Goal: Information Seeking & Learning: Learn about a topic

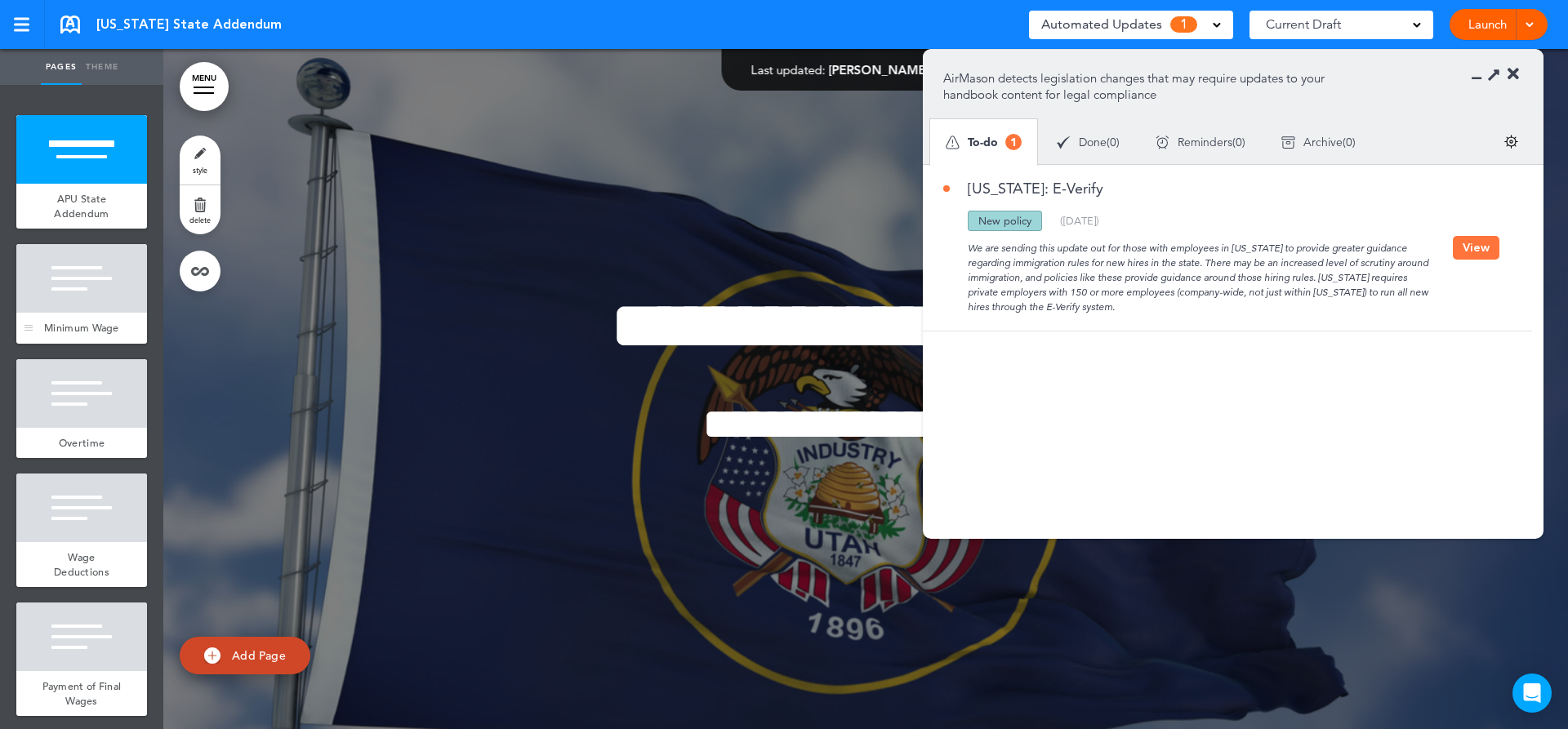
click at [94, 264] on div at bounding box center [81, 278] width 130 height 69
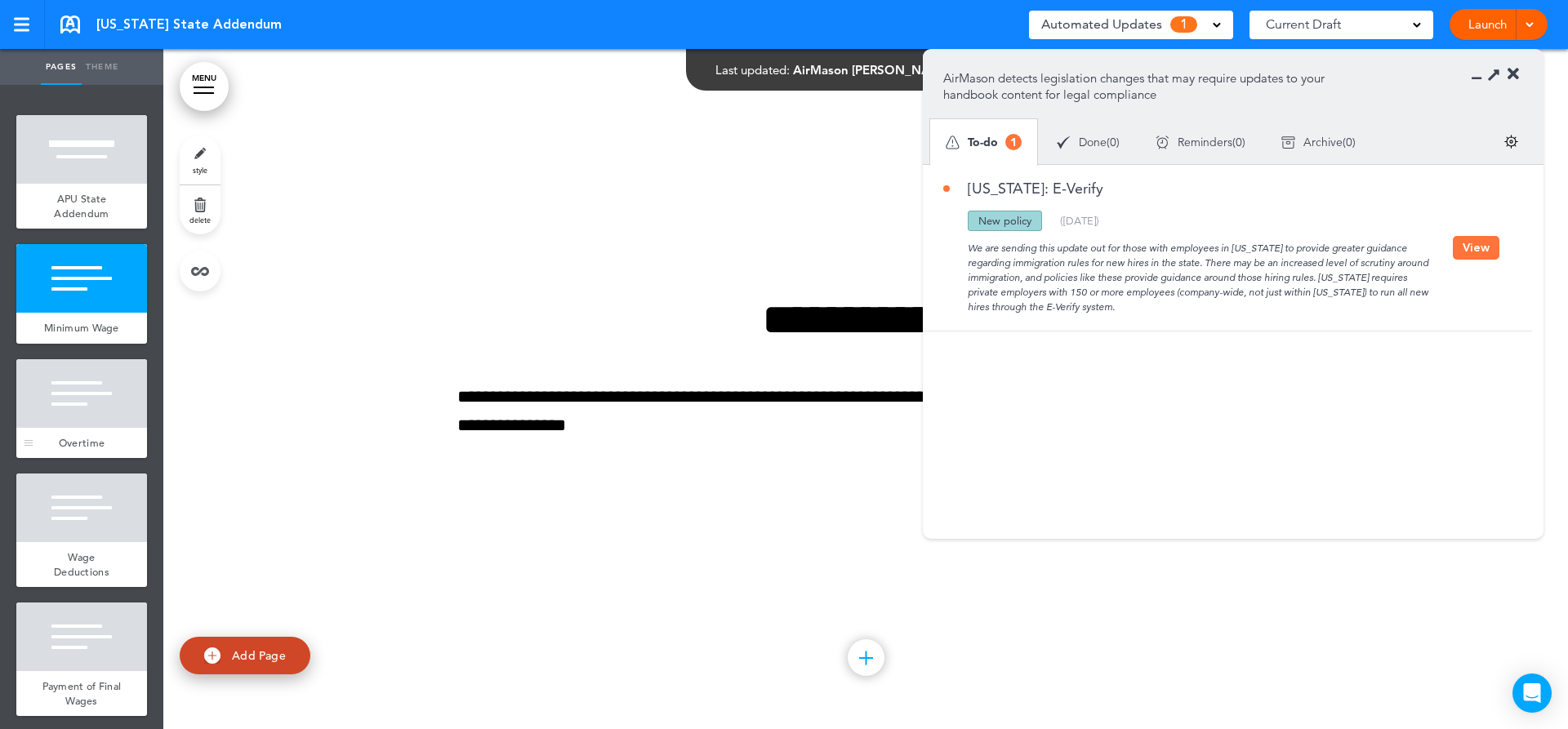
click at [89, 410] on div at bounding box center [81, 393] width 130 height 69
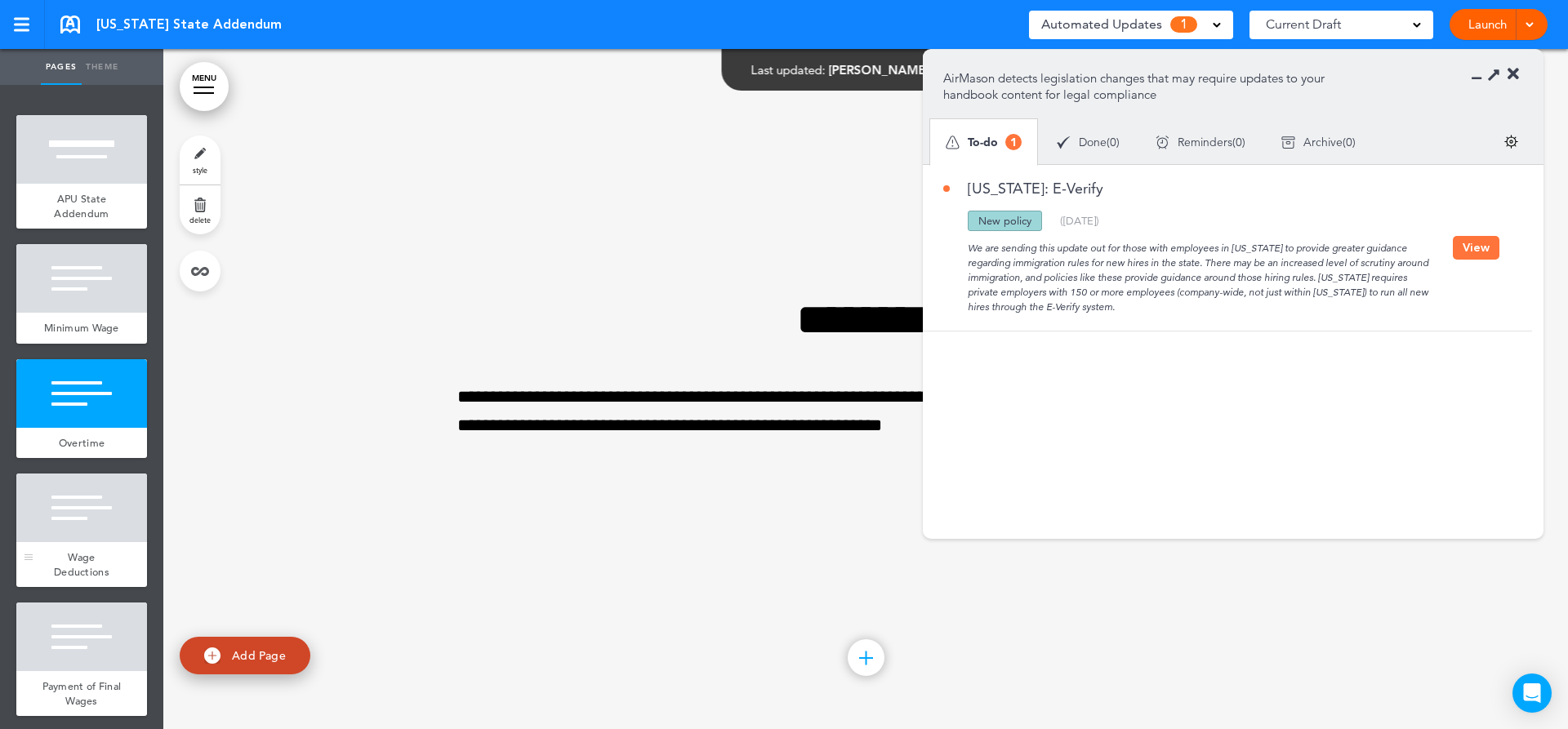
click at [91, 543] on div at bounding box center [81, 508] width 130 height 69
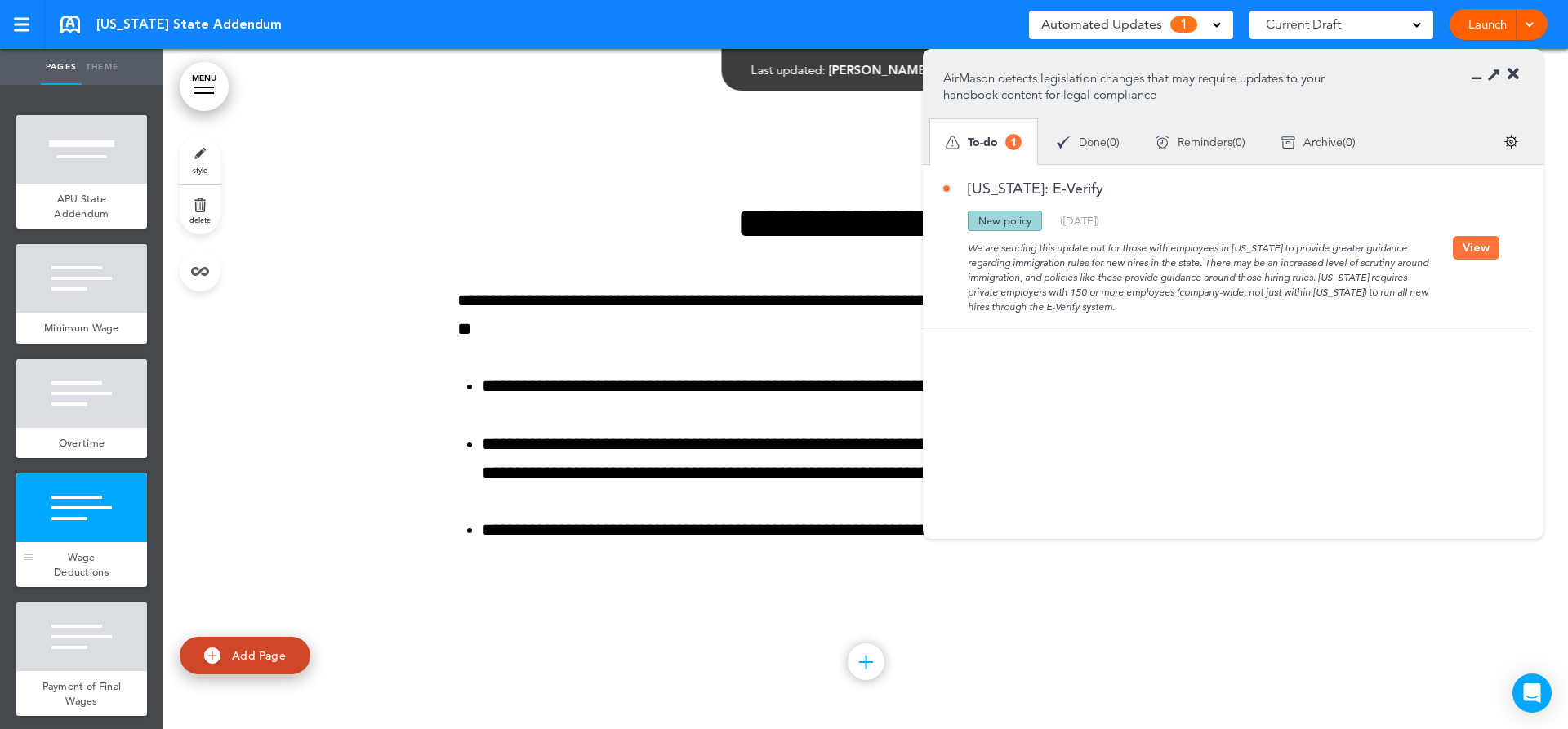
scroll to position [2041, 0]
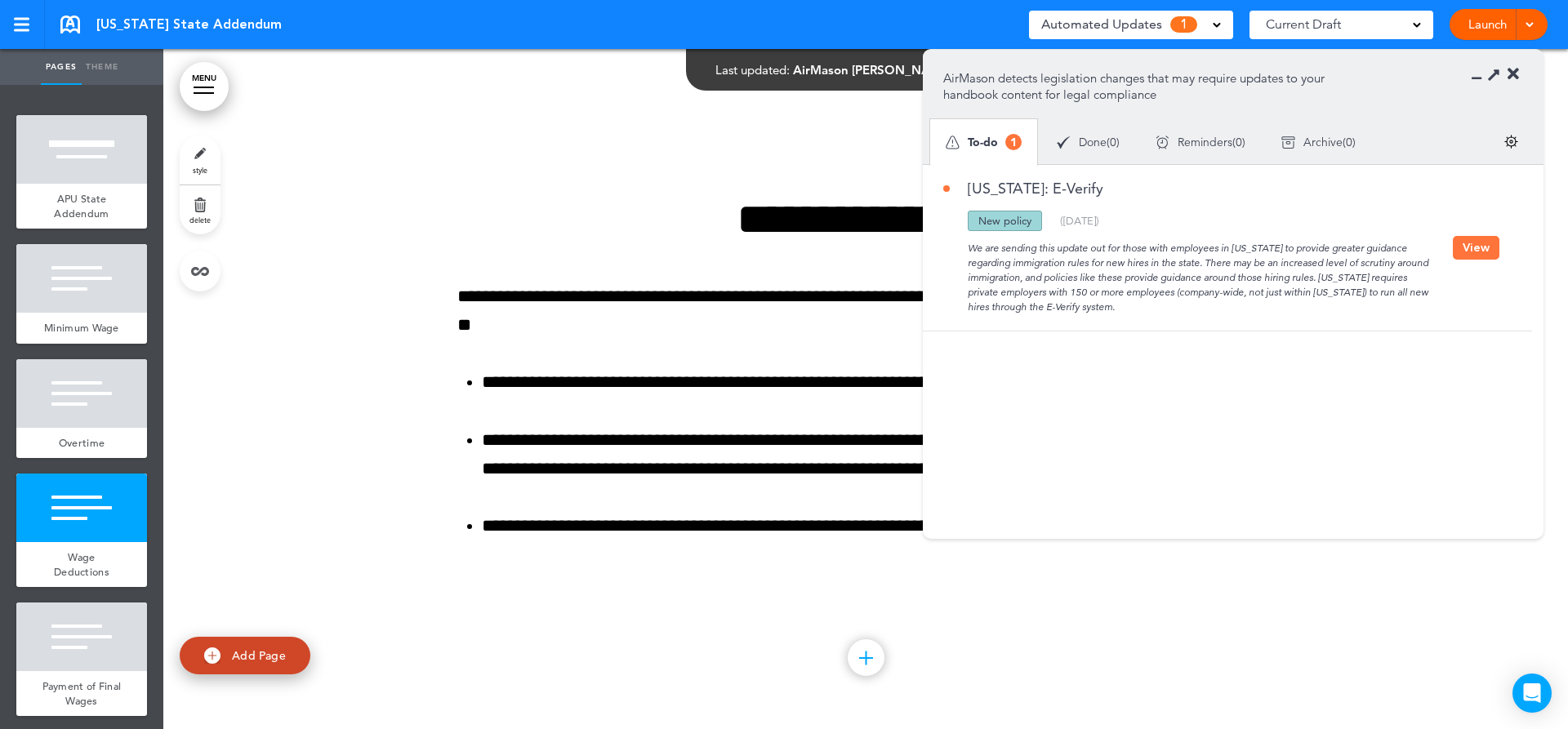
click at [1517, 69] on icon at bounding box center [1513, 74] width 12 height 16
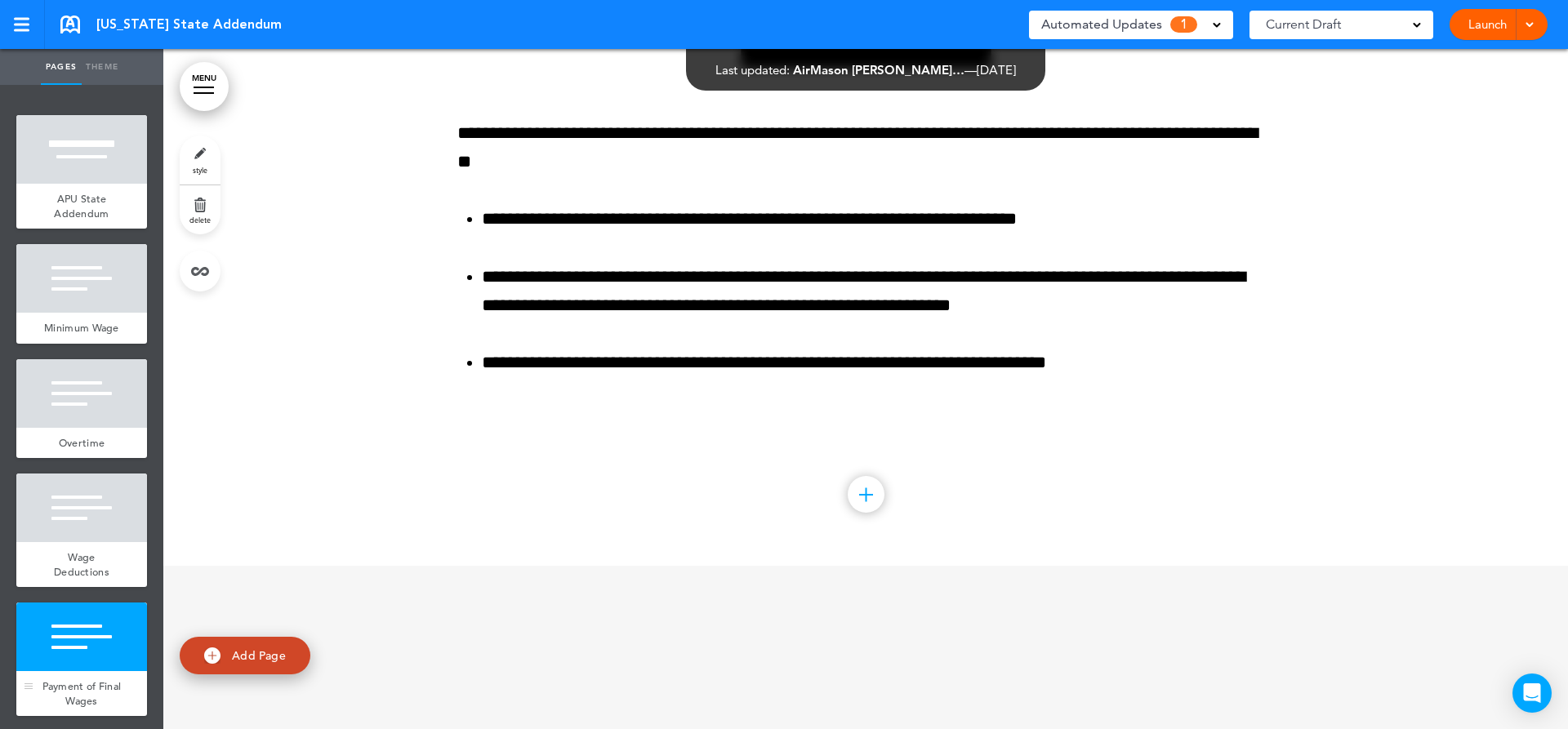
click at [122, 667] on div at bounding box center [81, 636] width 130 height 69
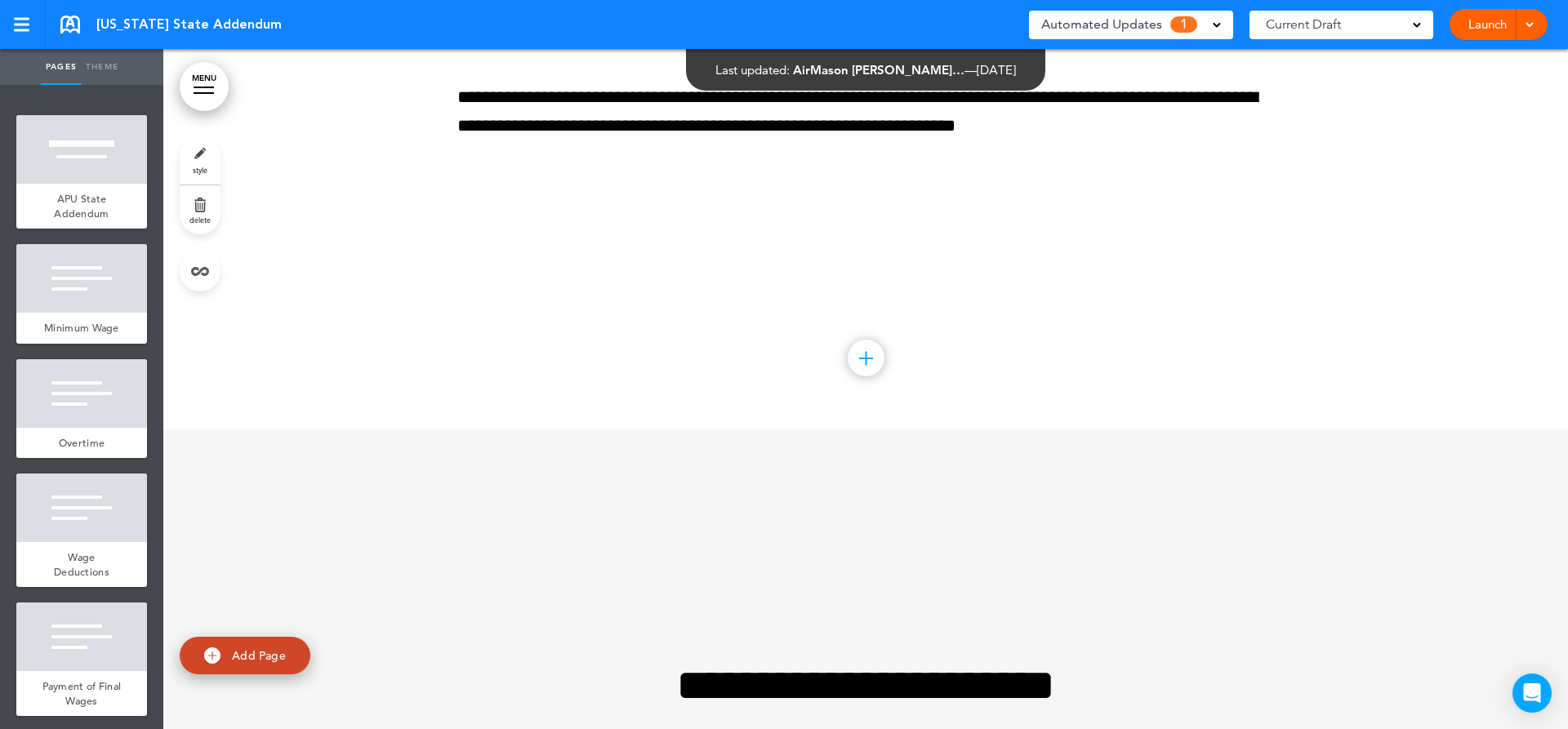
scroll to position [4027, 0]
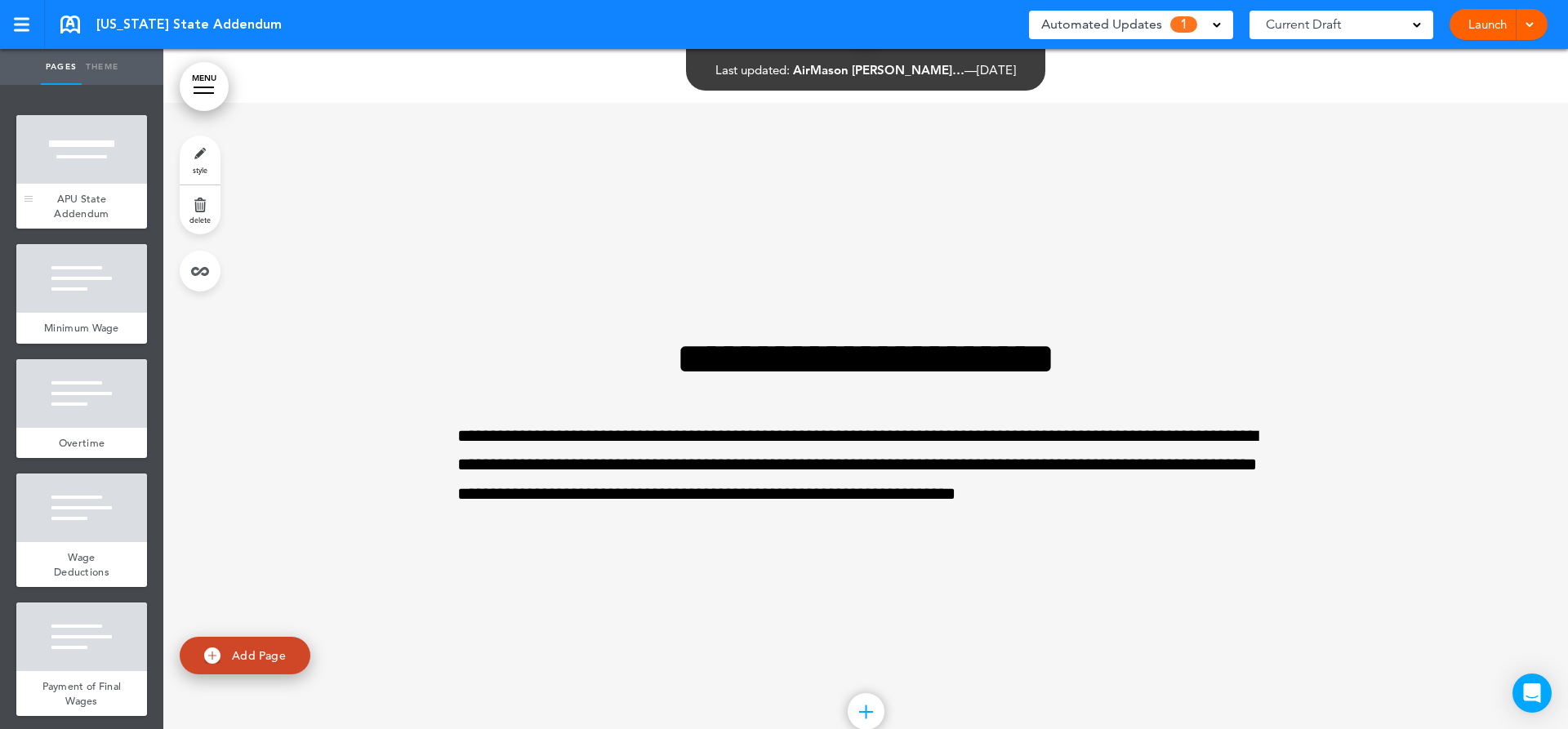
click at [87, 220] on div "APU State Addendum" at bounding box center [81, 206] width 130 height 45
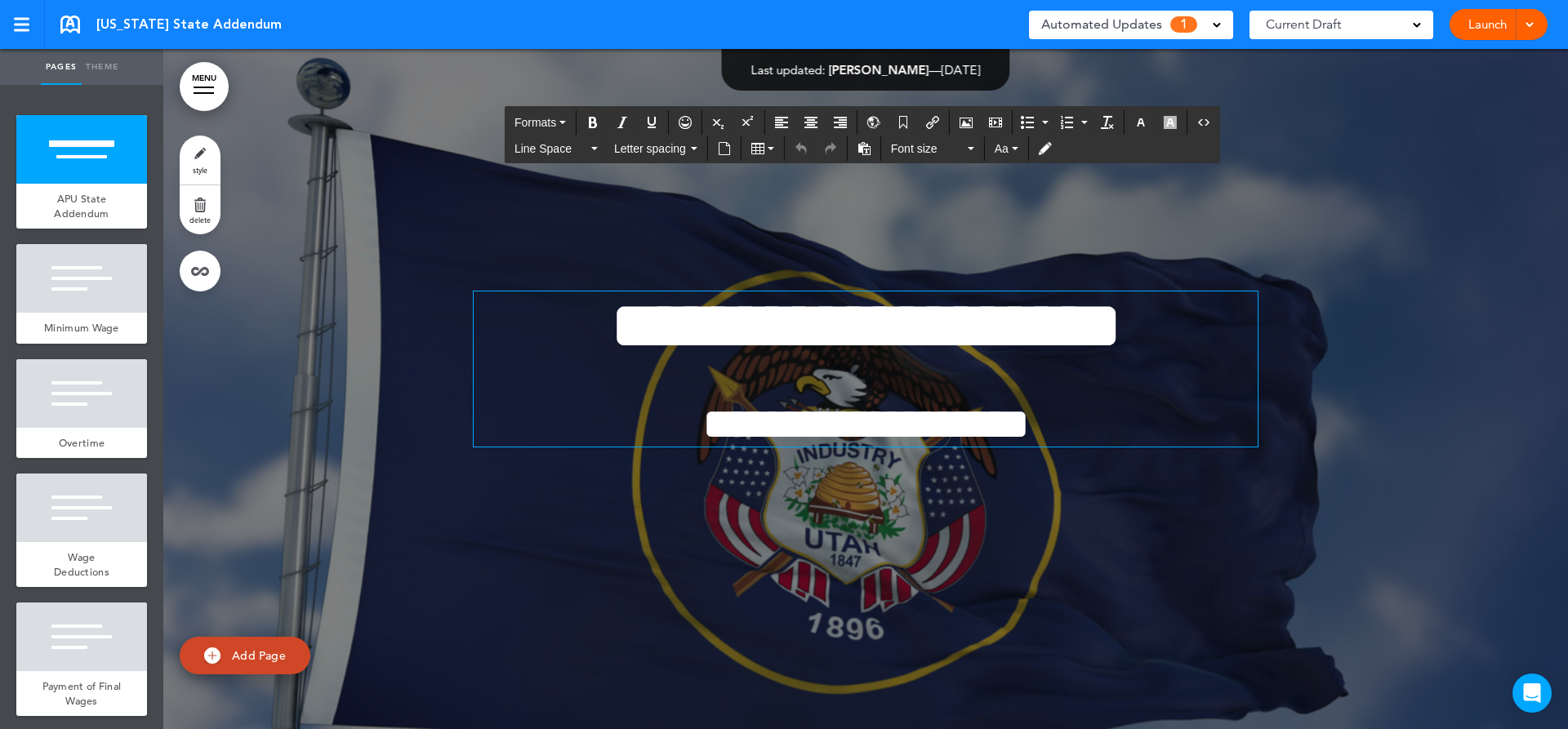
click at [848, 309] on span "**********" at bounding box center [867, 326] width 512 height 69
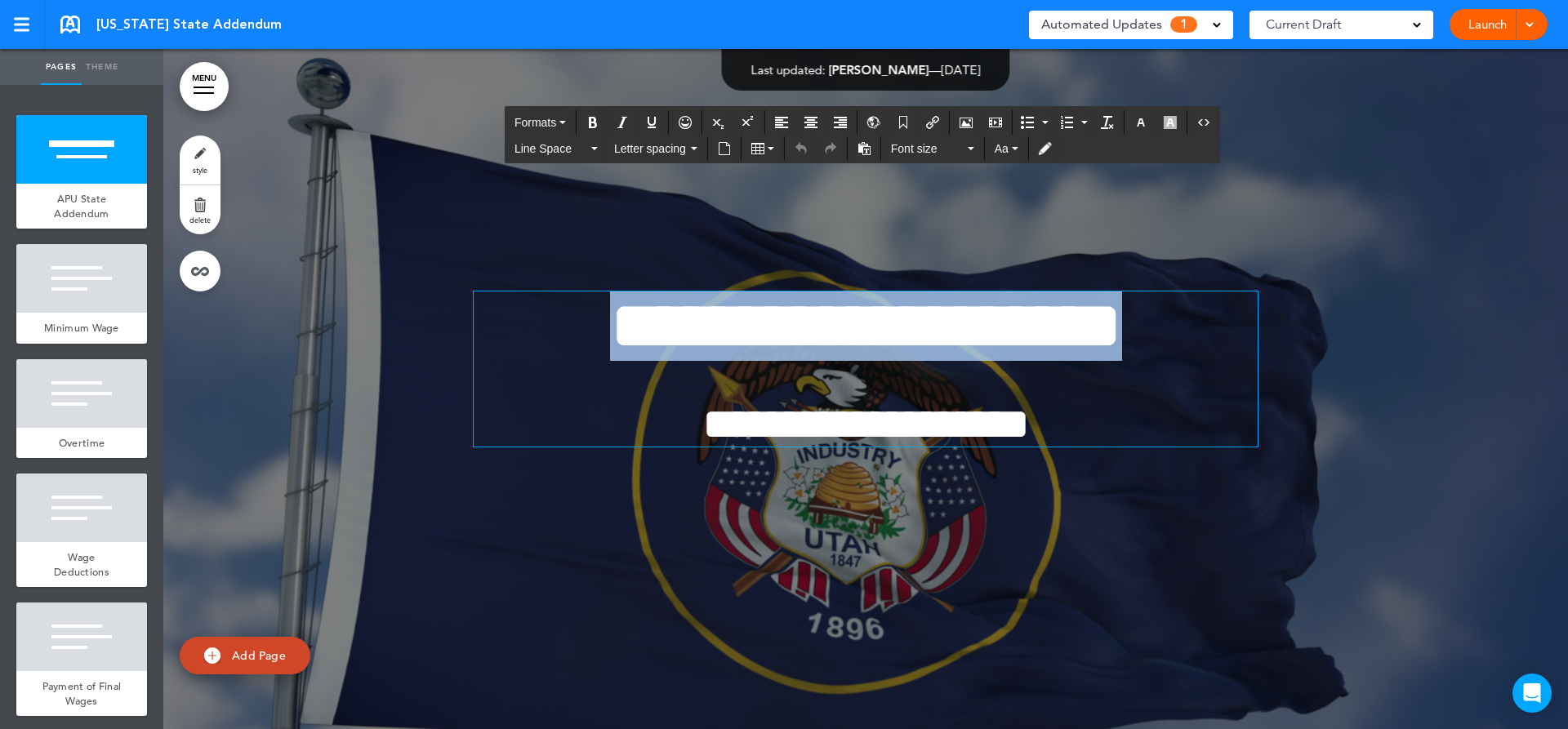
click at [848, 309] on span "**********" at bounding box center [867, 326] width 512 height 69
click at [517, 609] on div at bounding box center [866, 389] width 1405 height 680
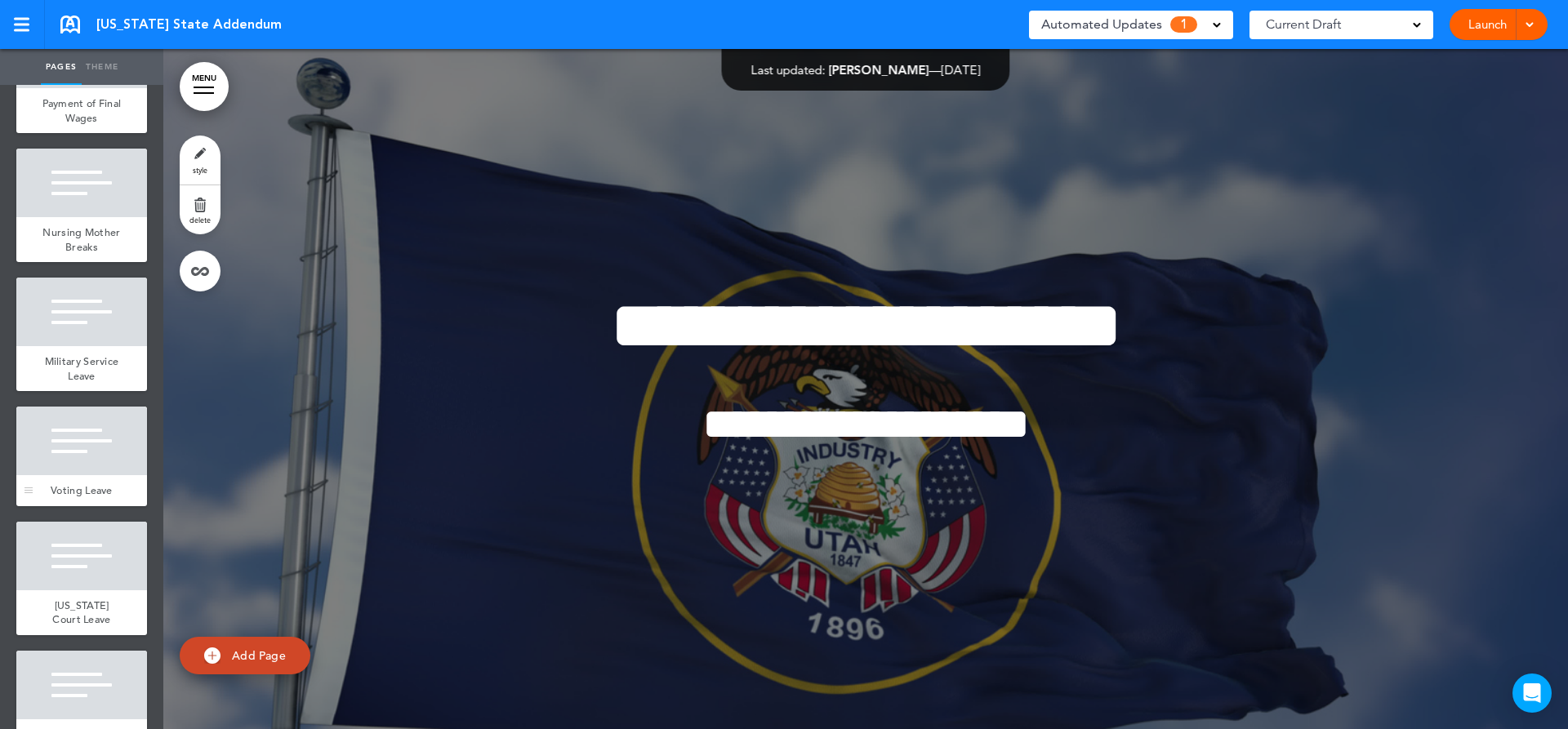
scroll to position [653, 0]
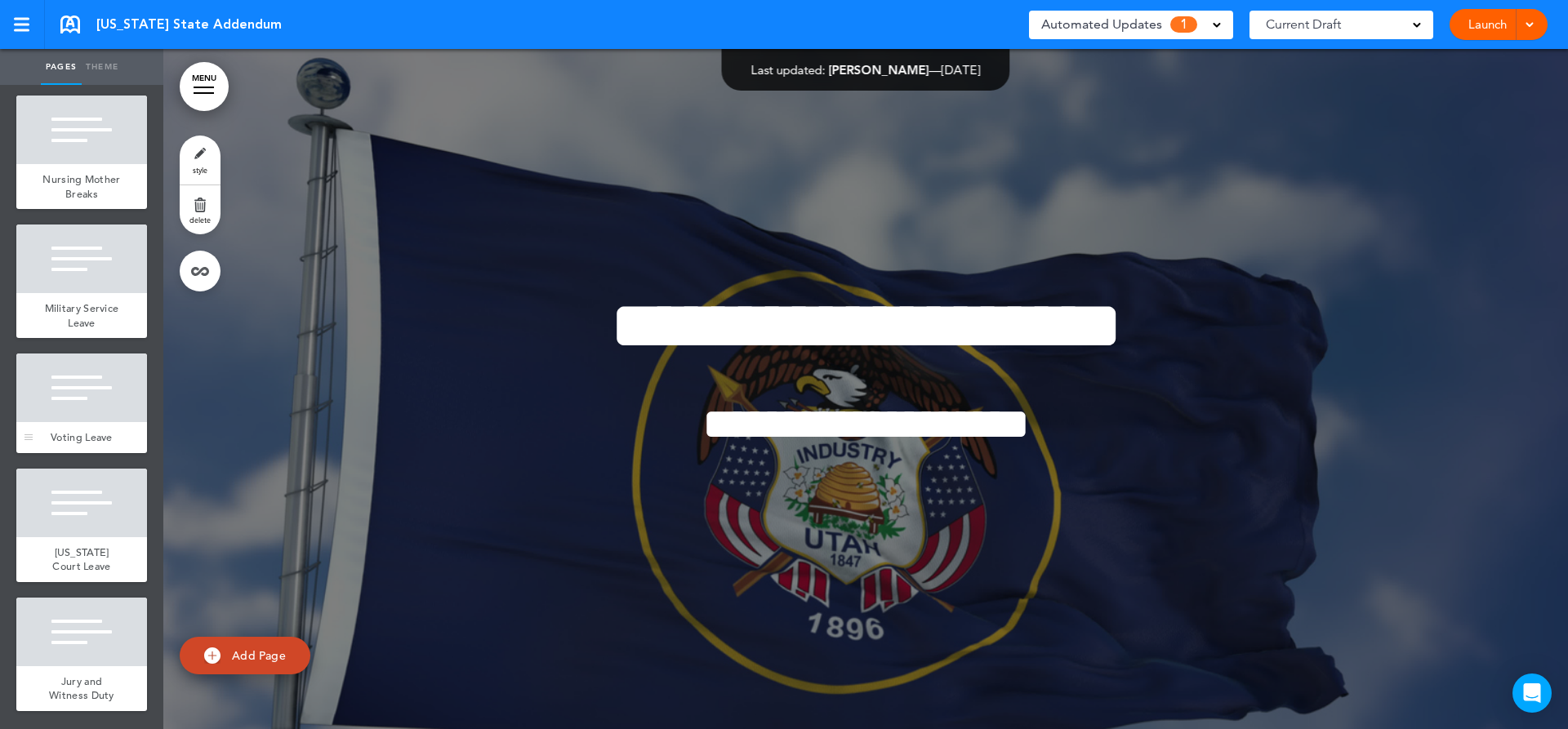
click at [68, 388] on div at bounding box center [81, 387] width 130 height 69
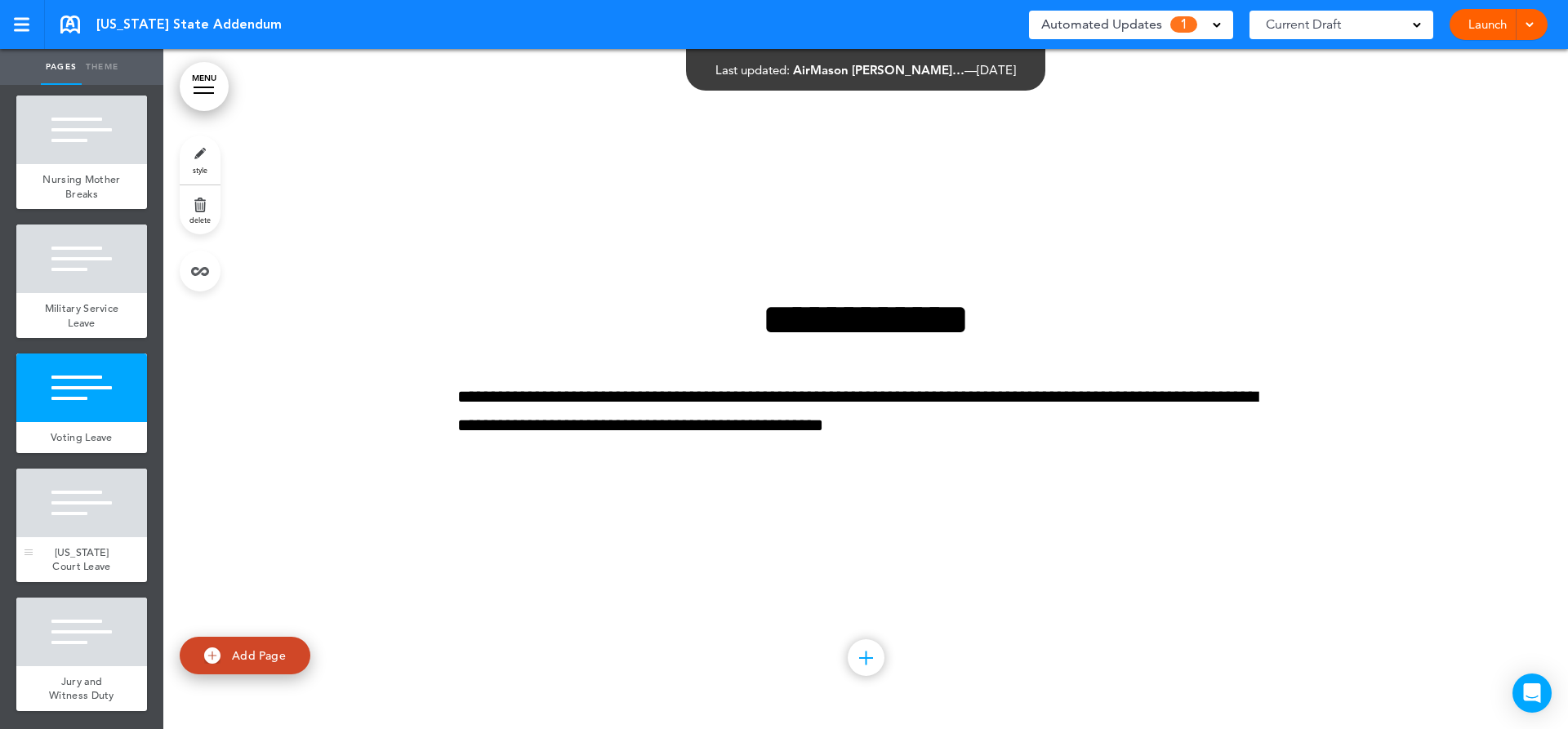
click at [51, 537] on div at bounding box center [81, 502] width 130 height 69
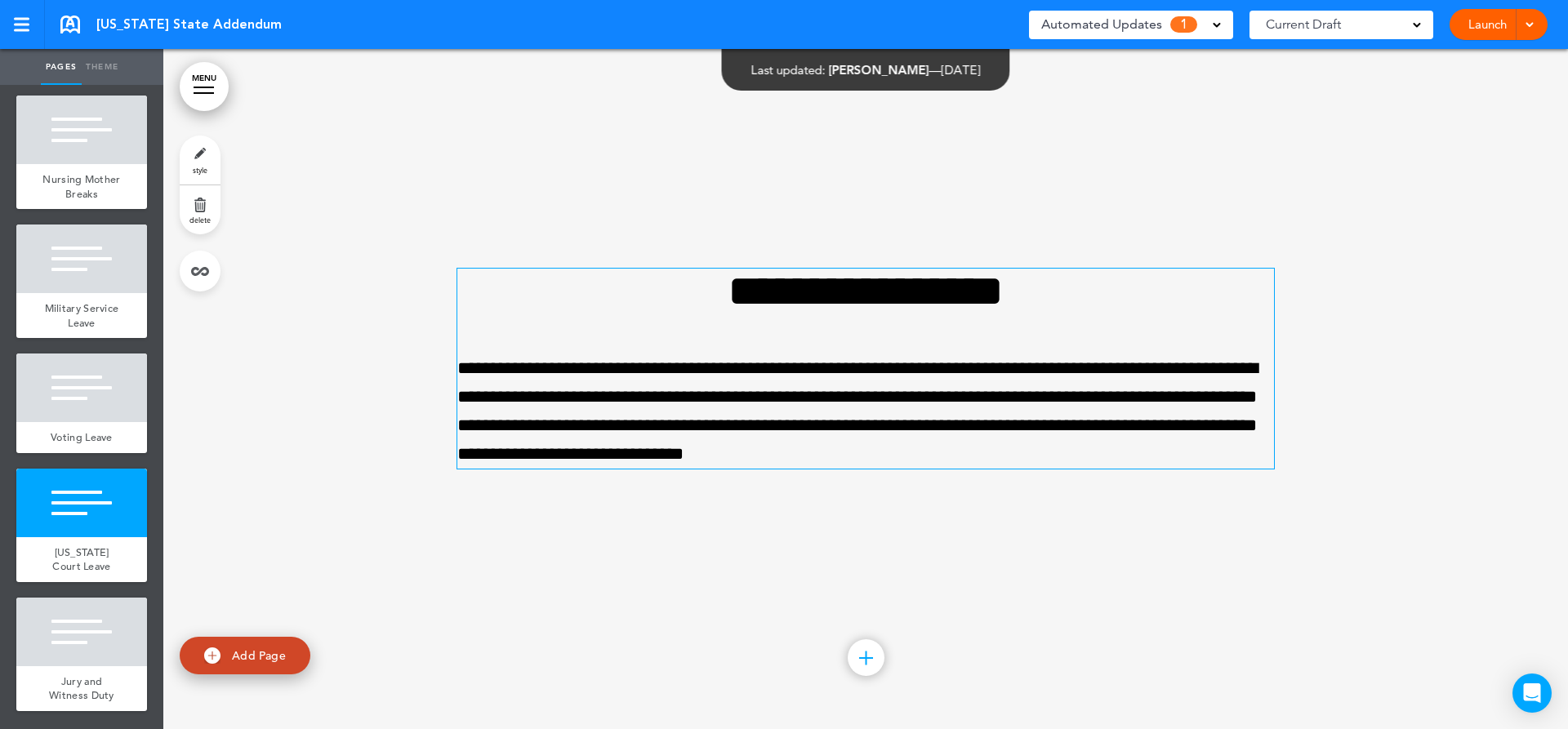
scroll to position [665, 0]
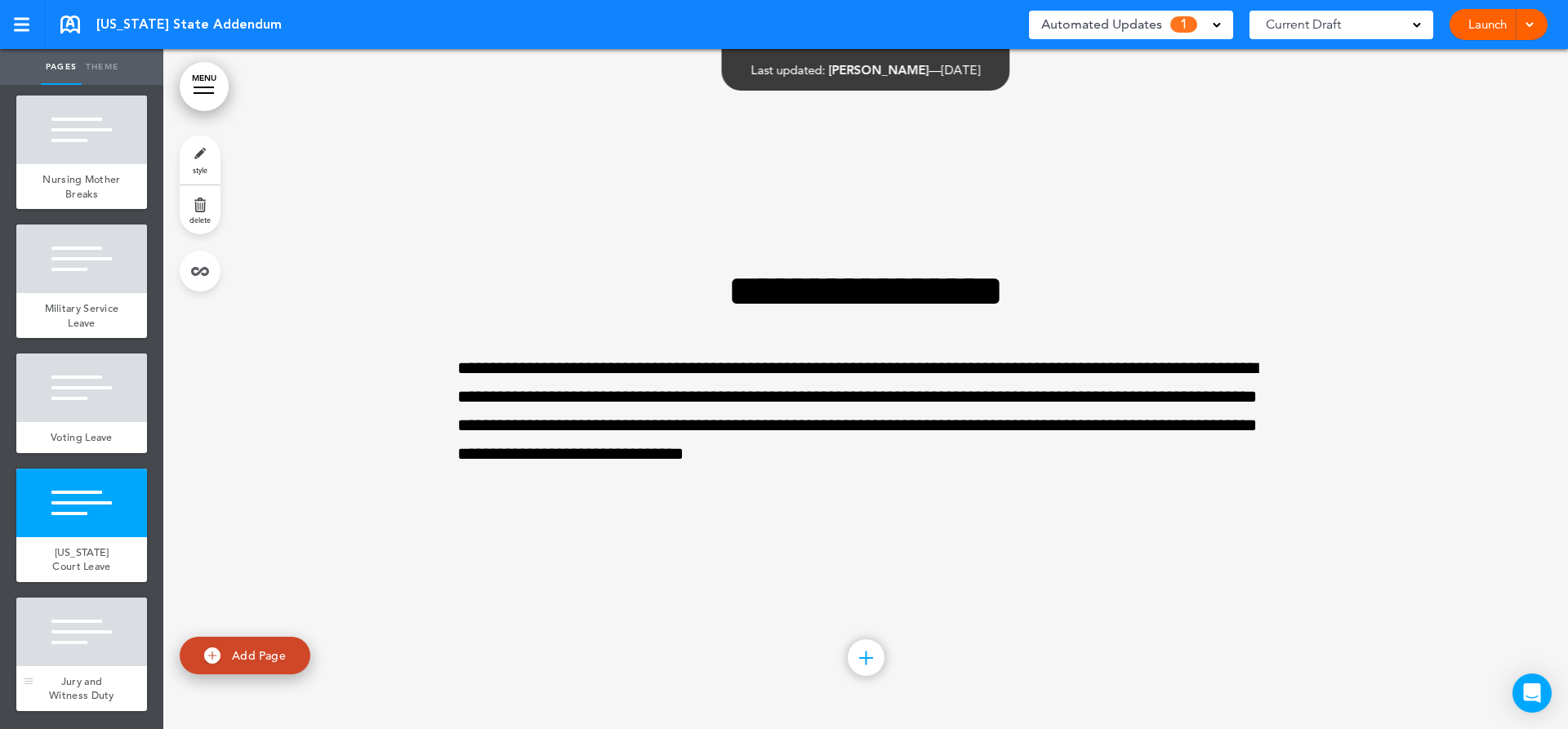
click at [113, 648] on div at bounding box center [81, 632] width 130 height 69
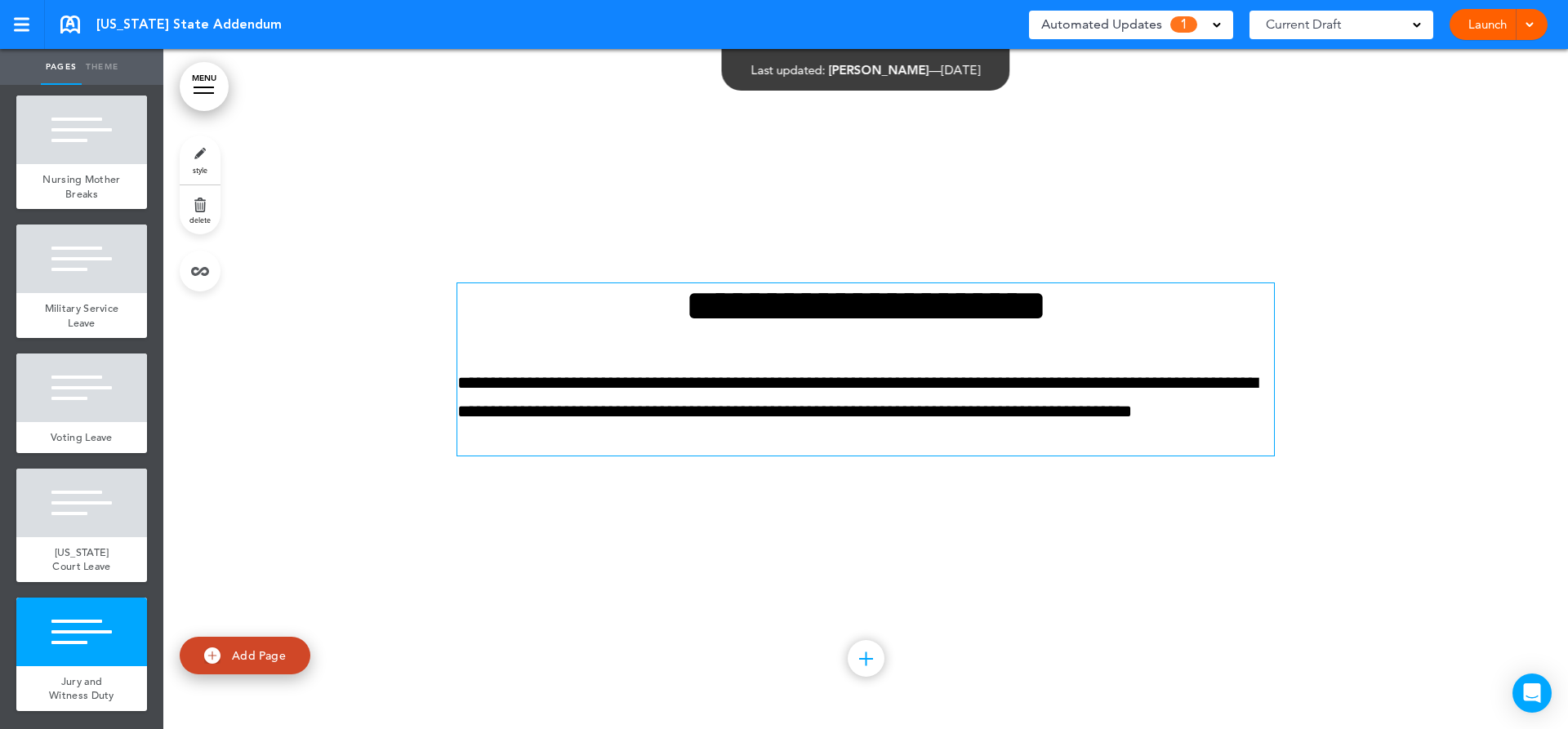
scroll to position [6121, 0]
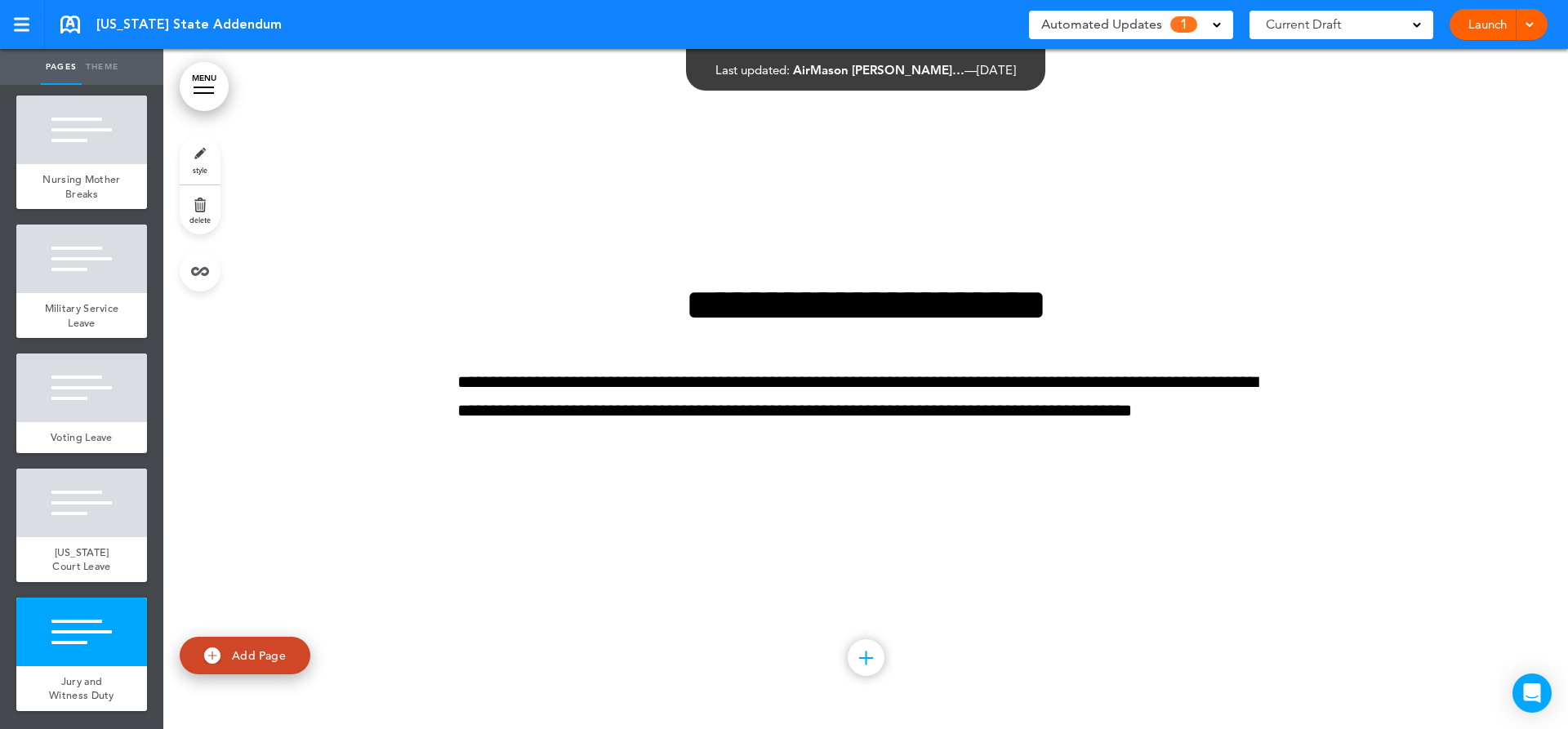
click at [987, 516] on div "**********" at bounding box center [865, 389] width 817 height 336
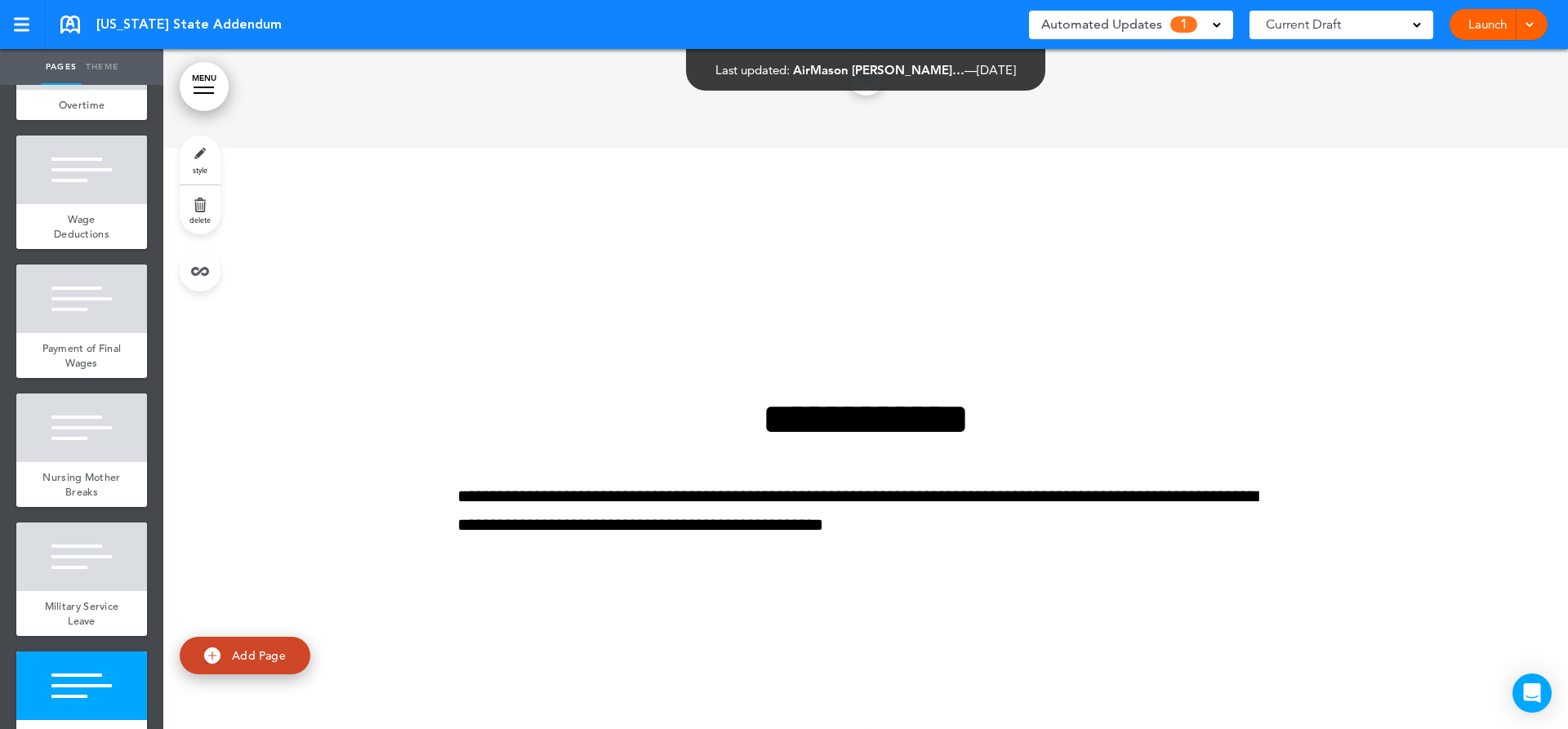
scroll to position [4652, 0]
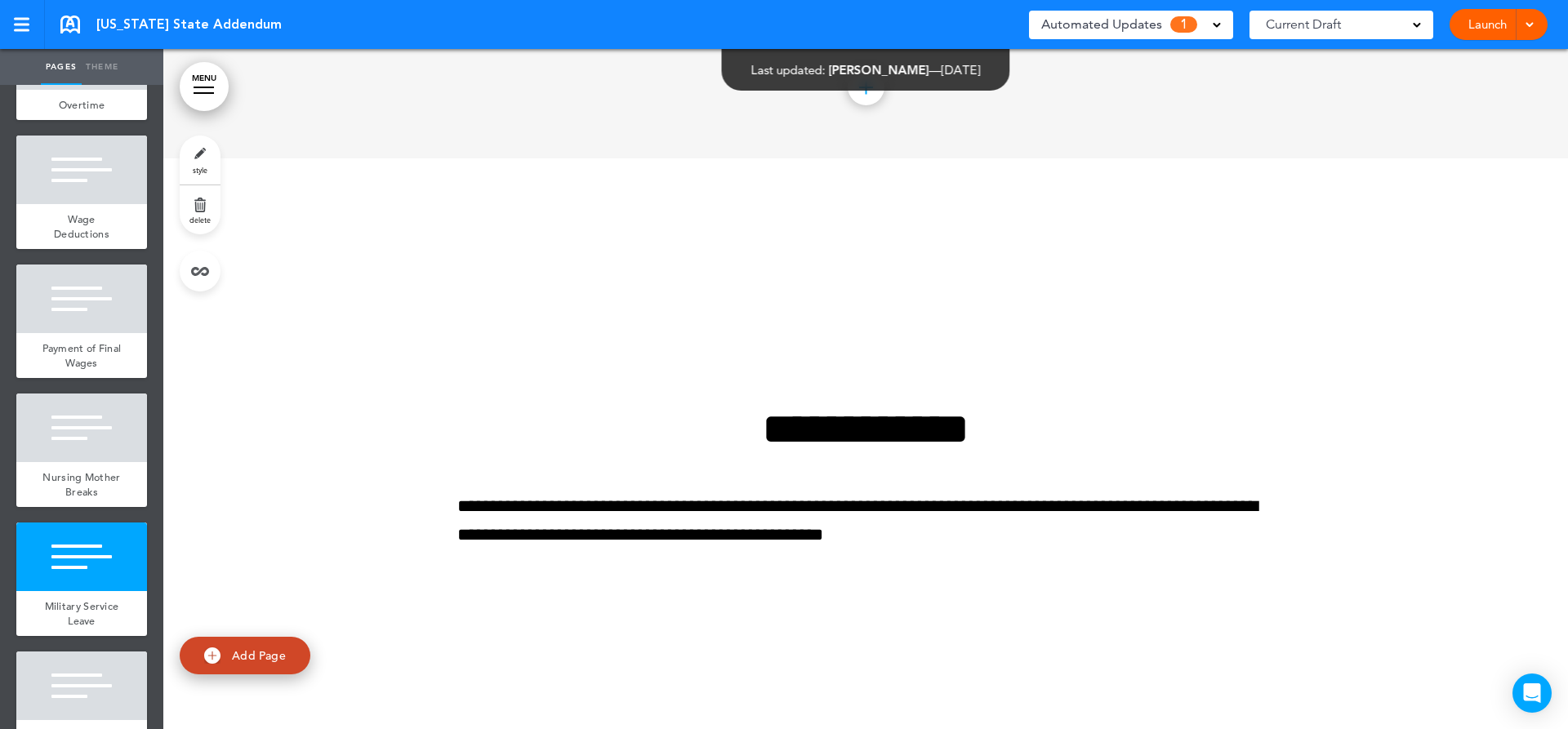
click at [1114, 31] on span "Automated Updates" at bounding box center [1101, 25] width 120 height 23
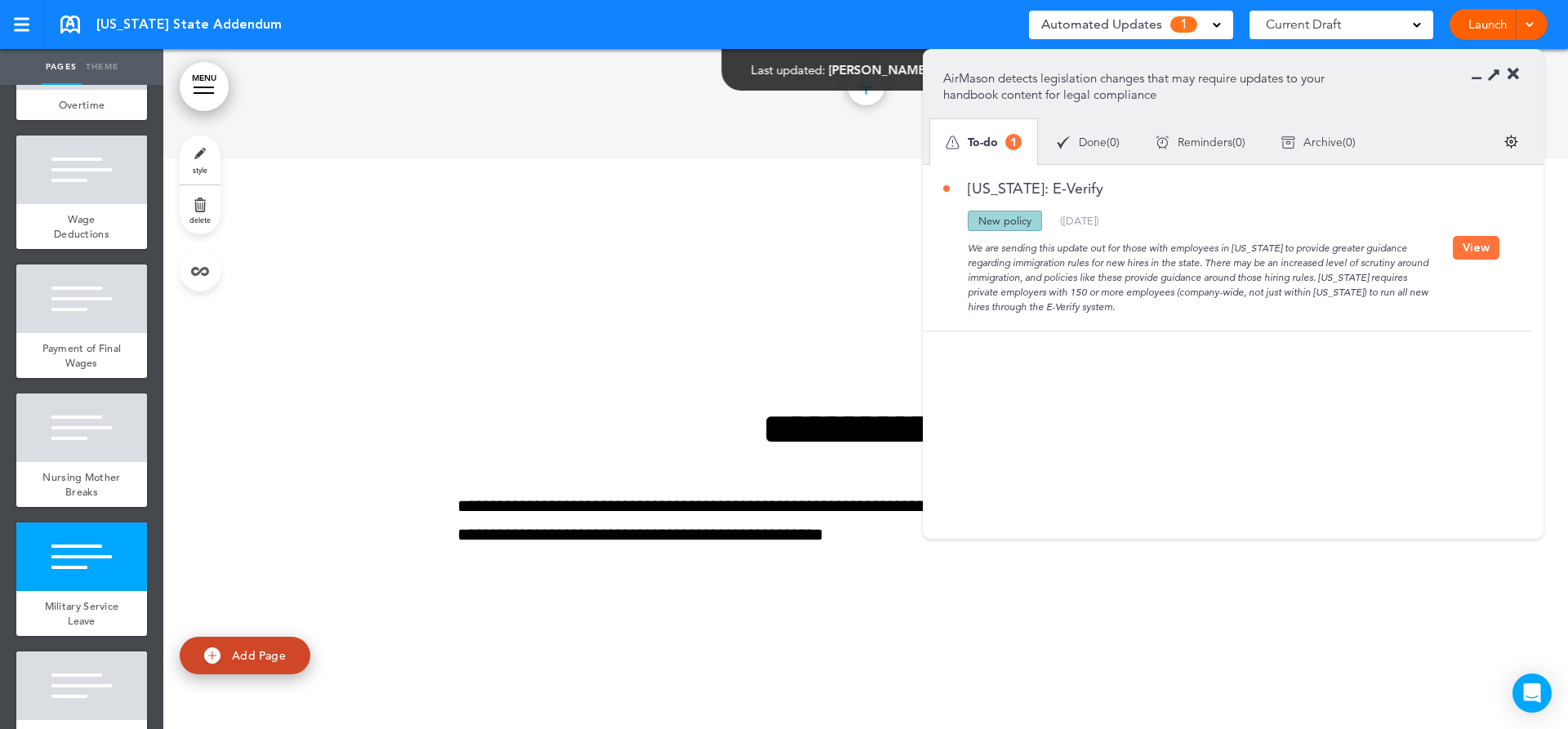
scroll to position [0, 0]
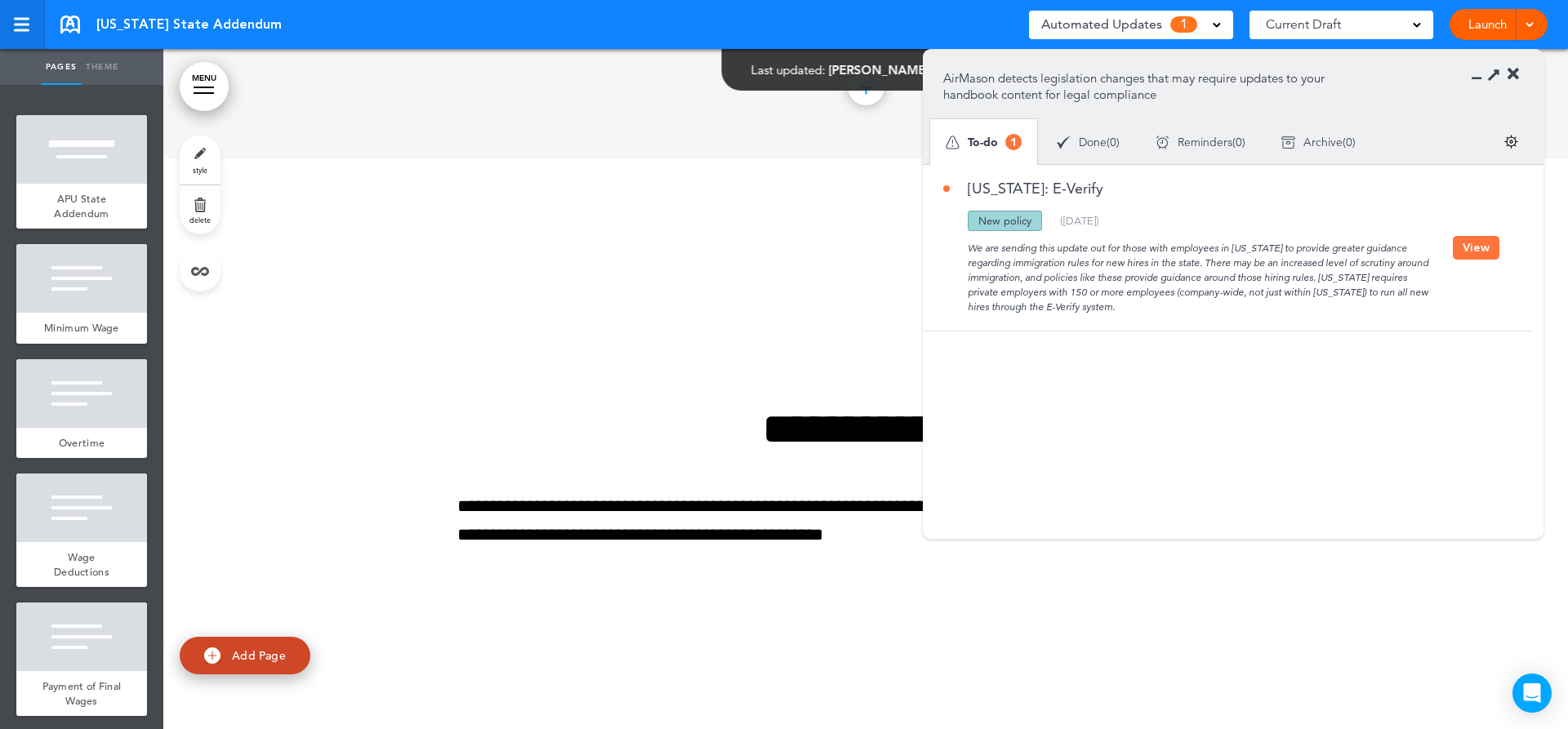
click at [39, 25] on link at bounding box center [22, 24] width 45 height 49
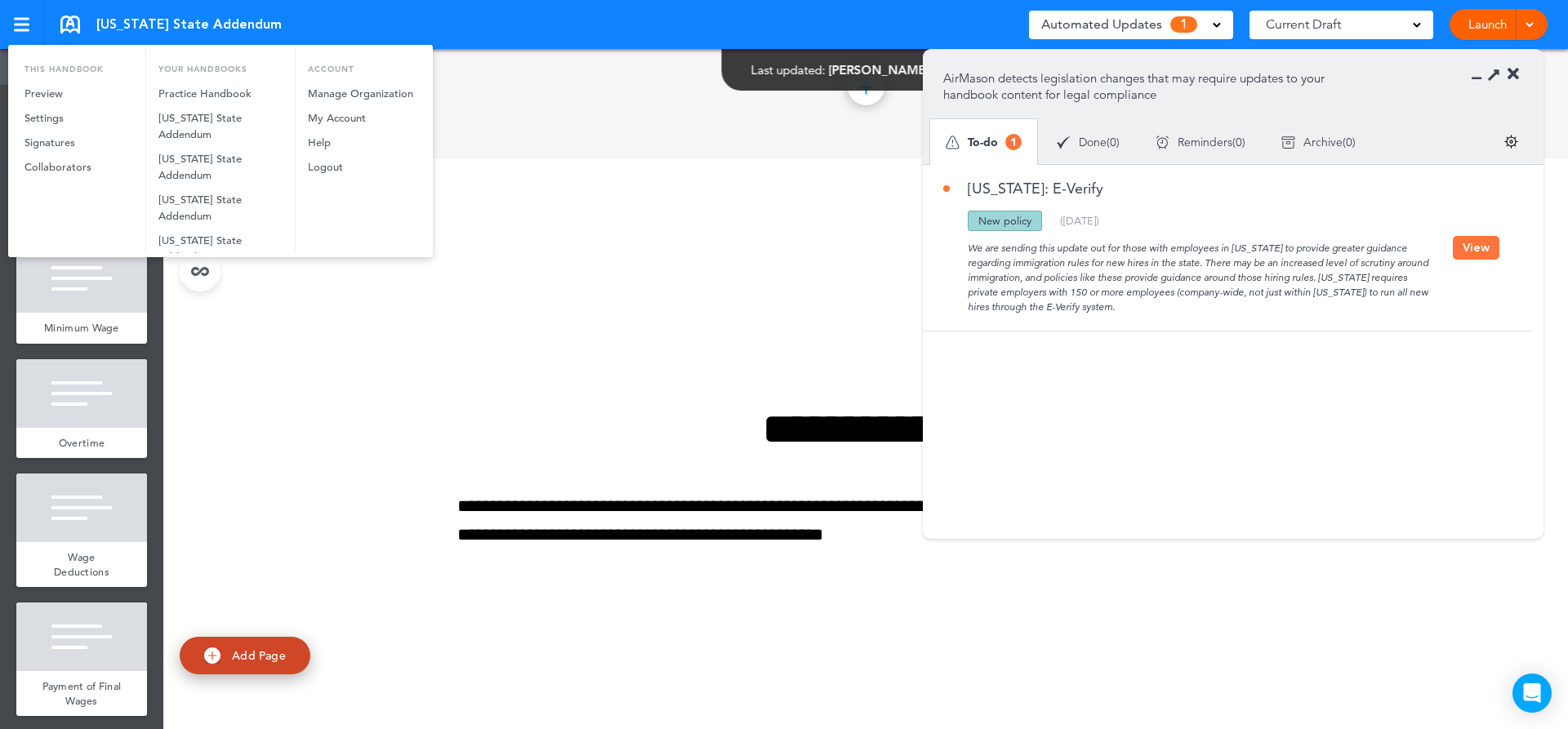
click at [572, 328] on div at bounding box center [784, 364] width 1568 height 729
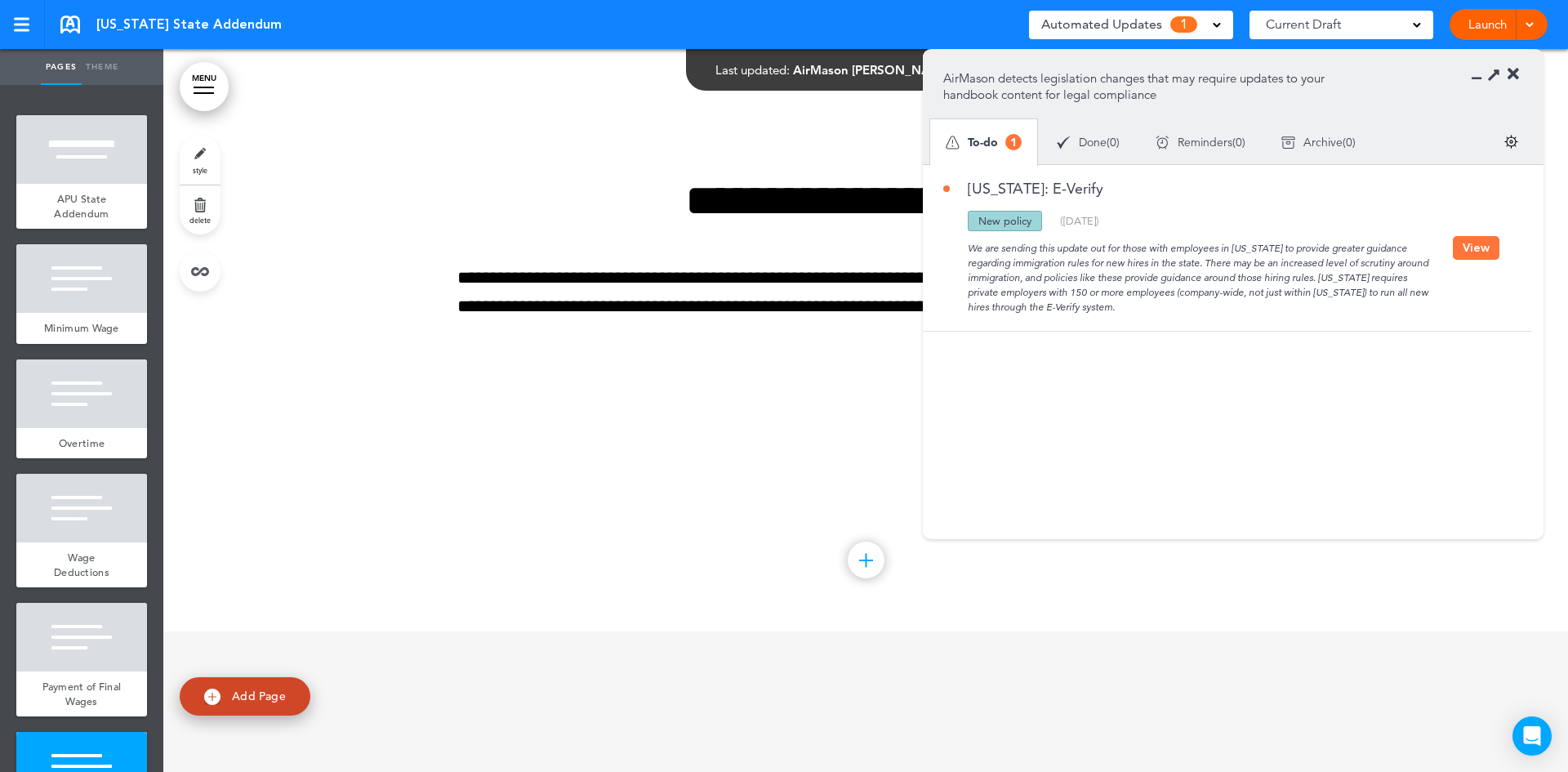
scroll to position [3988, 0]
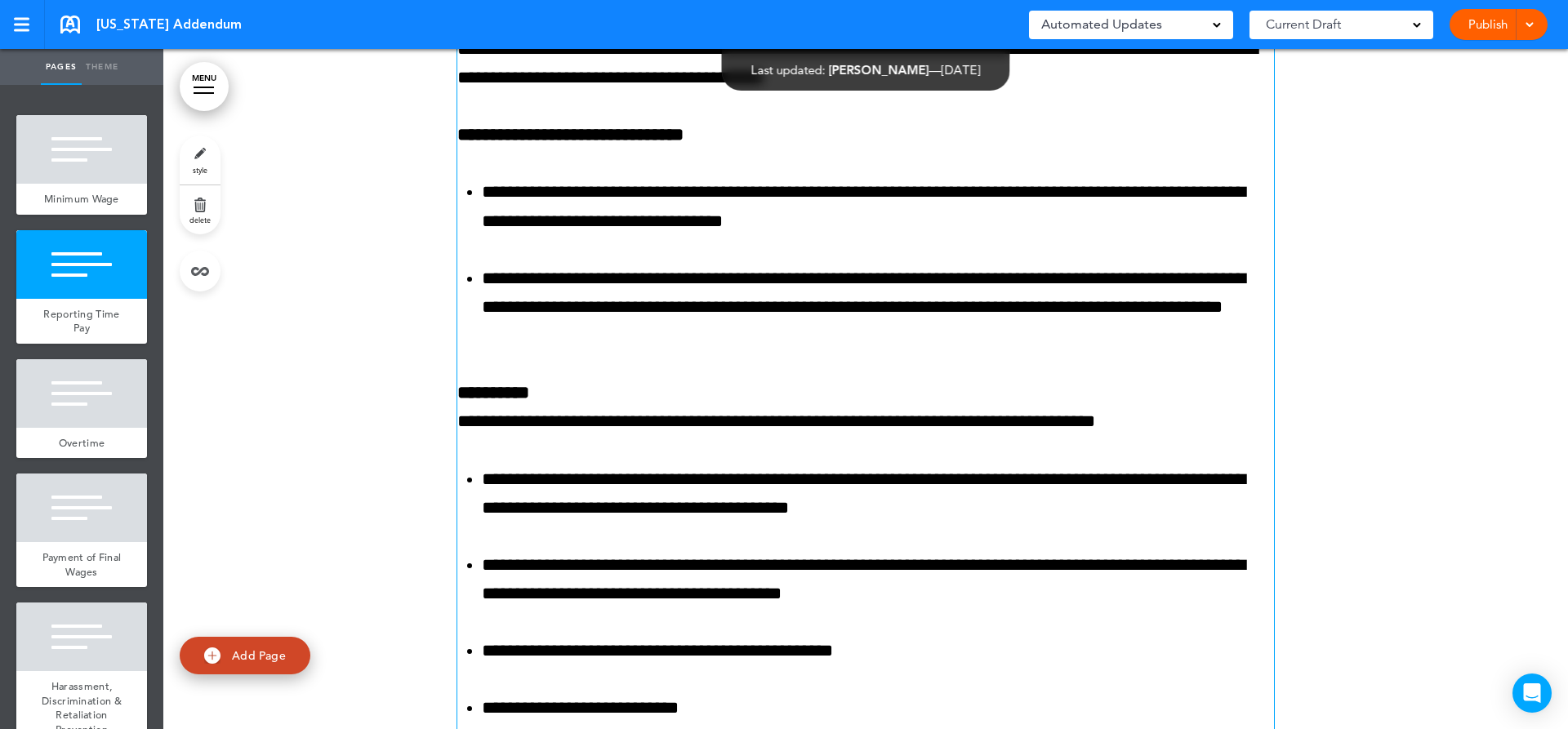
scroll to position [3083, 0]
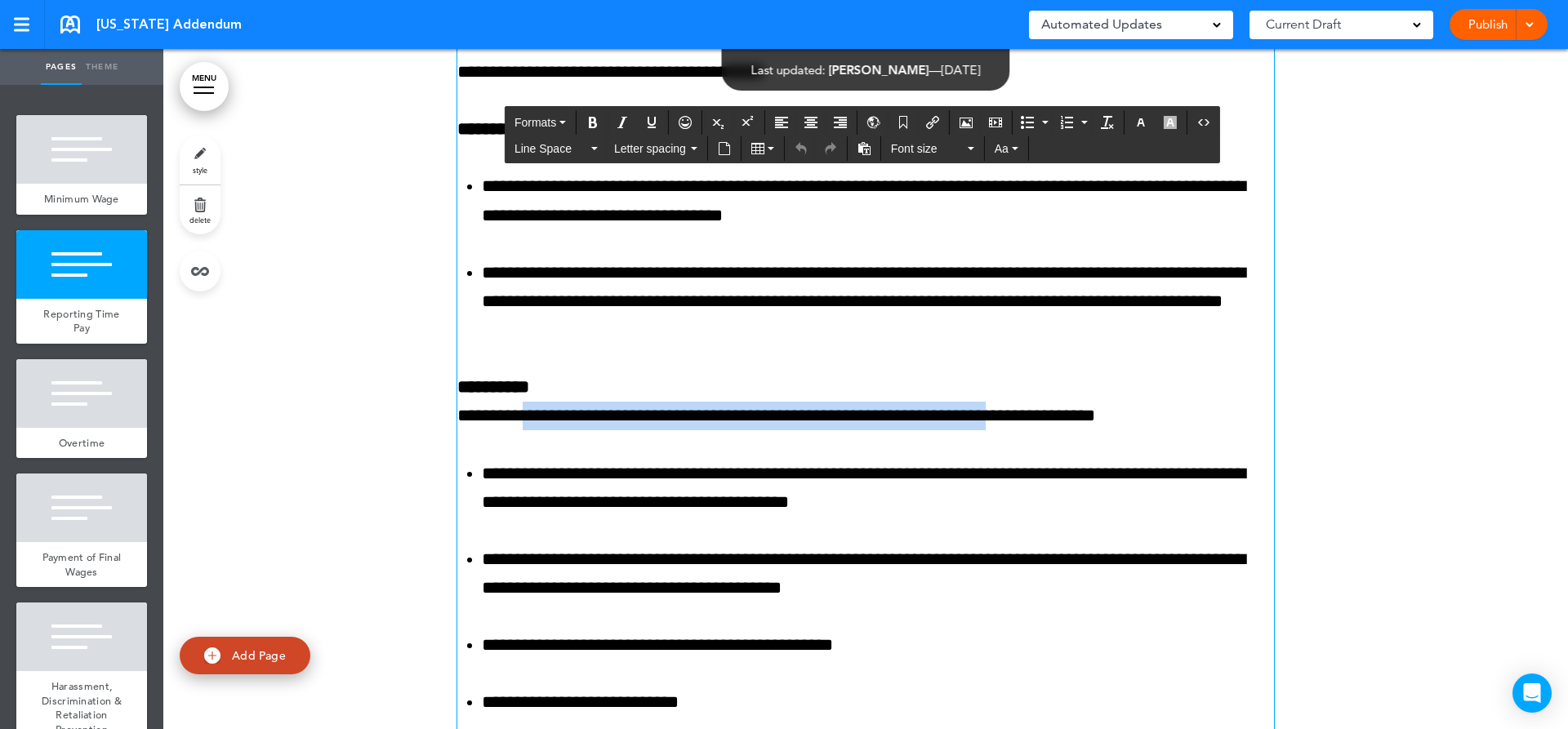
drag, startPoint x: 527, startPoint y: 422, endPoint x: 1028, endPoint y: 418, distance: 501.0
click at [1028, 418] on p "**********" at bounding box center [865, 402] width 817 height 57
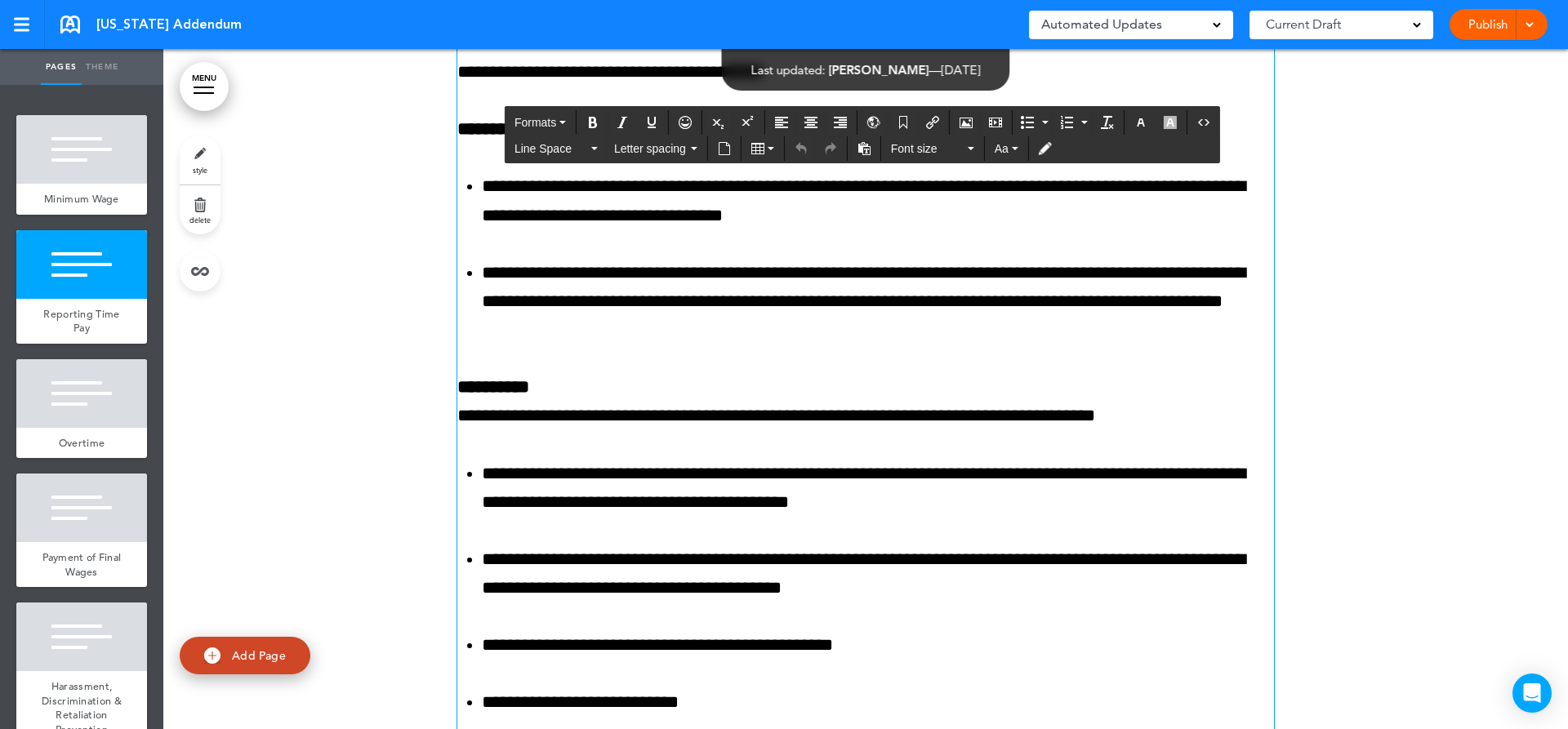
click at [1124, 407] on p "**********" at bounding box center [865, 402] width 817 height 57
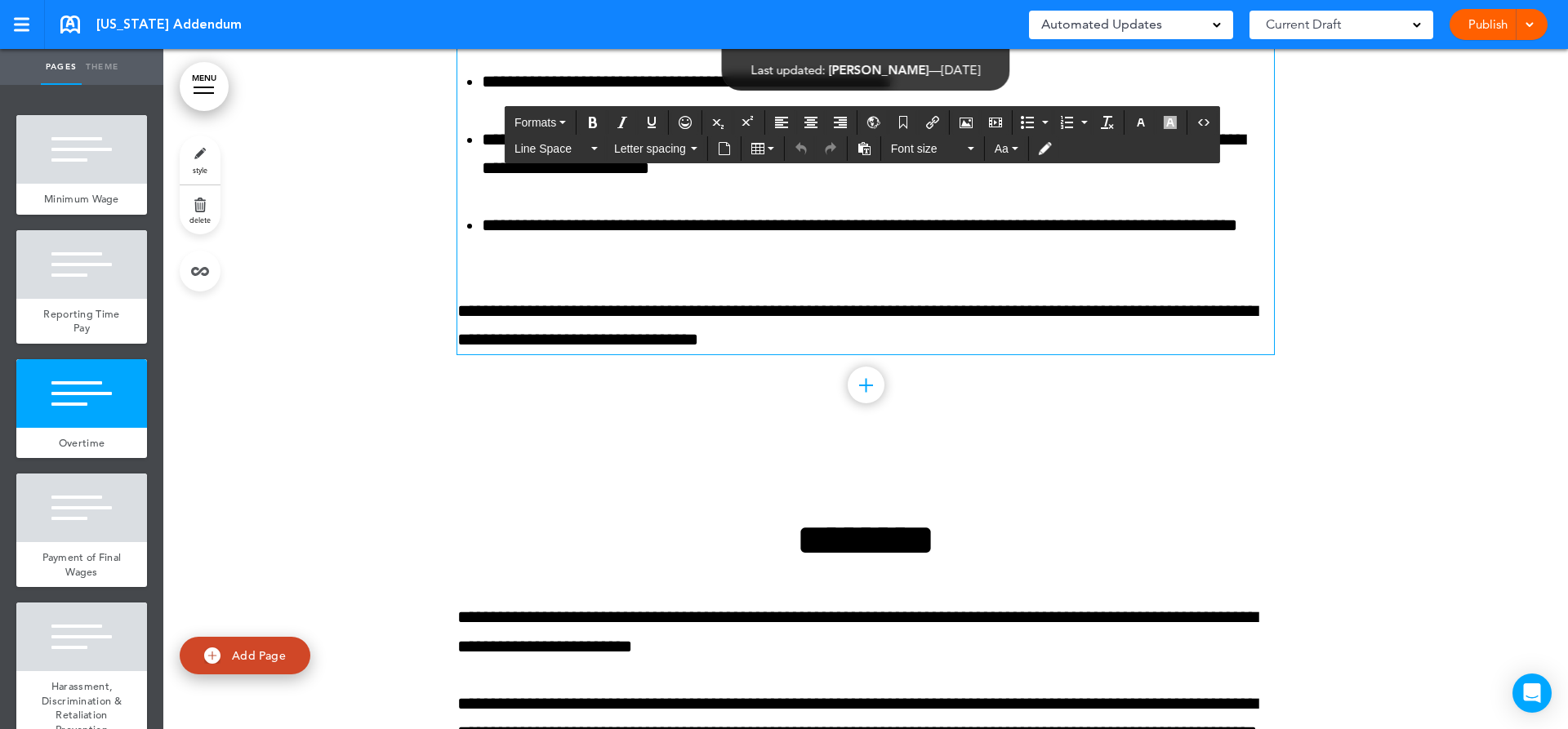
scroll to position [3981, 0]
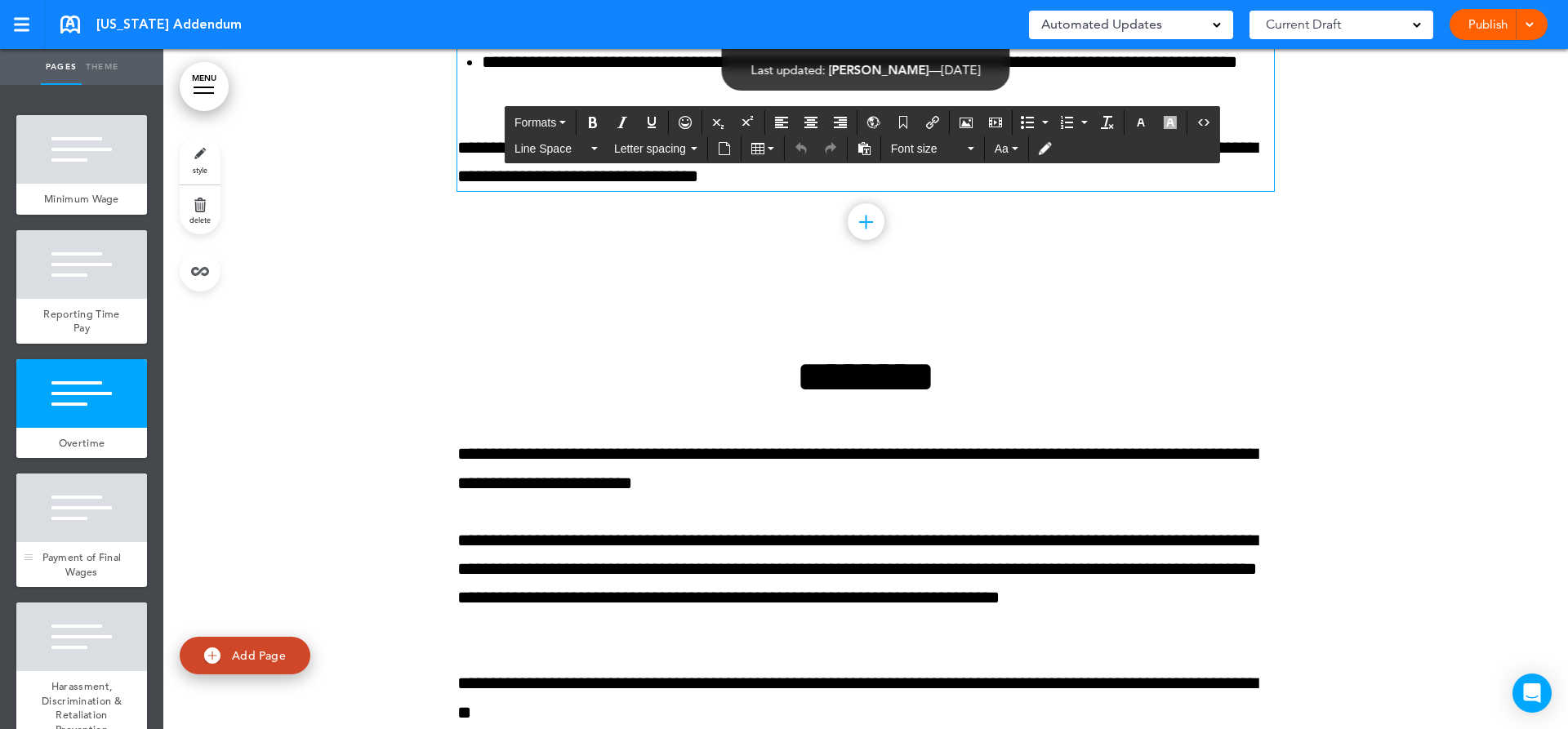
click at [106, 540] on div at bounding box center [81, 508] width 130 height 69
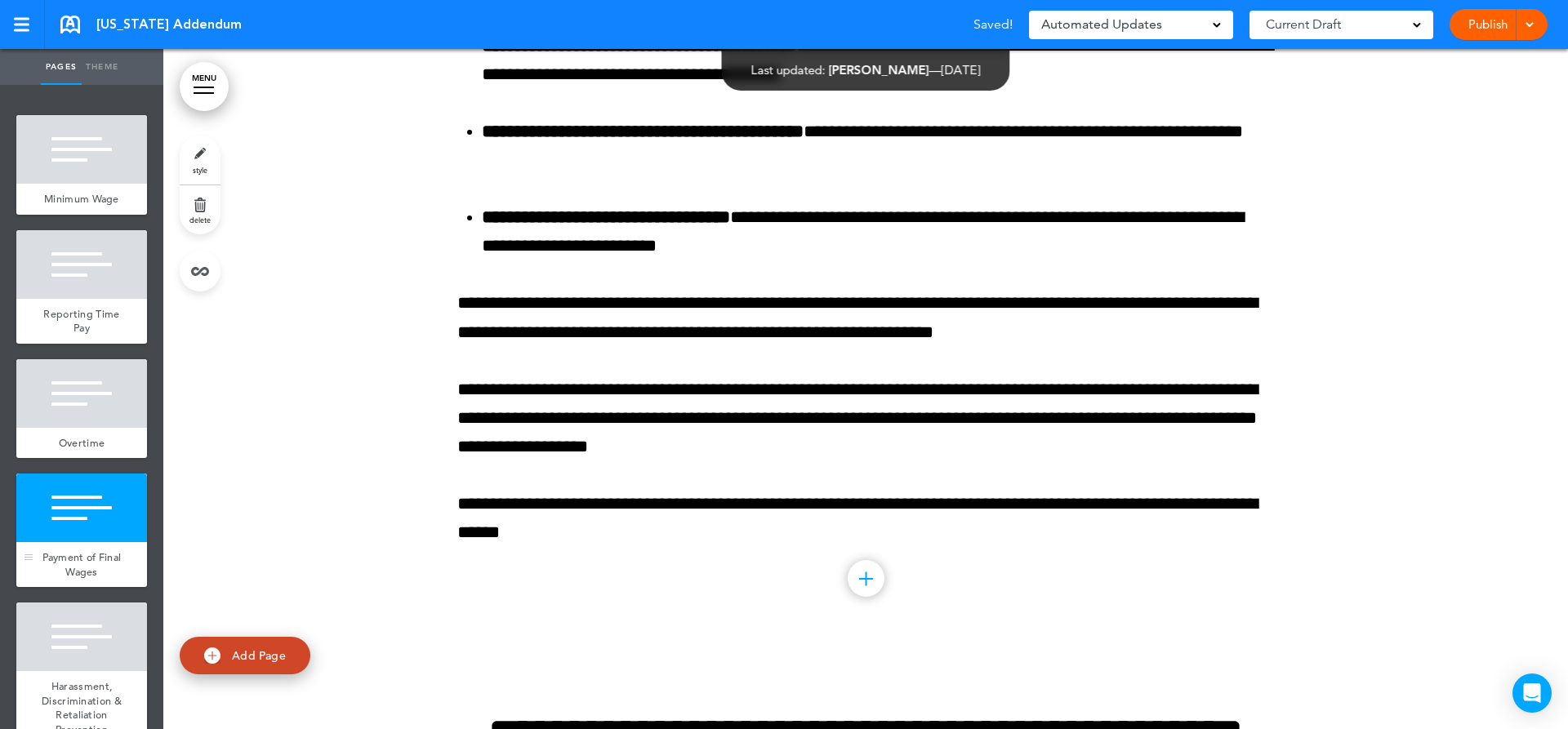
scroll to position [409, 0]
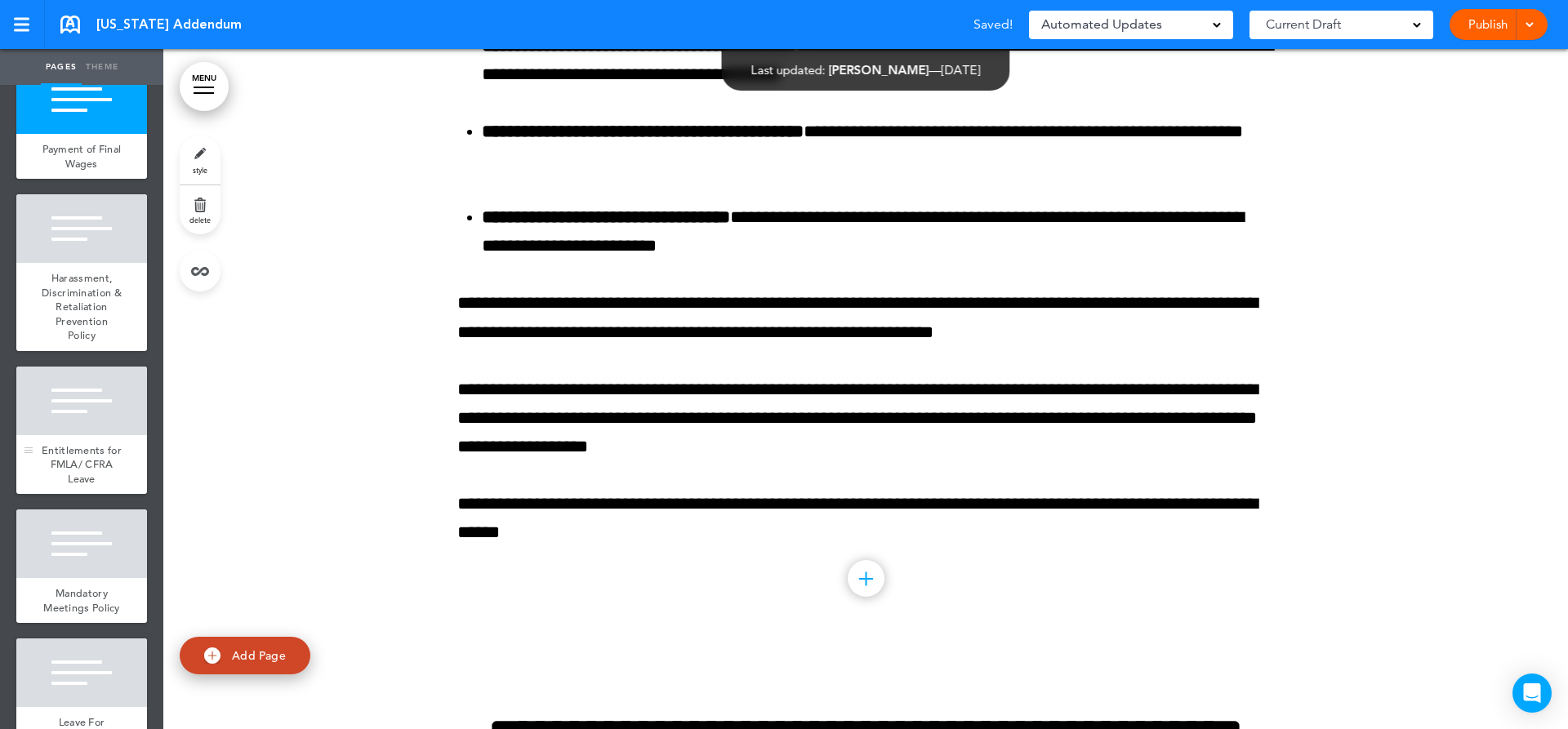
click at [104, 477] on div "Entitlements for FMLA/ CFRA Leave" at bounding box center [81, 465] width 130 height 60
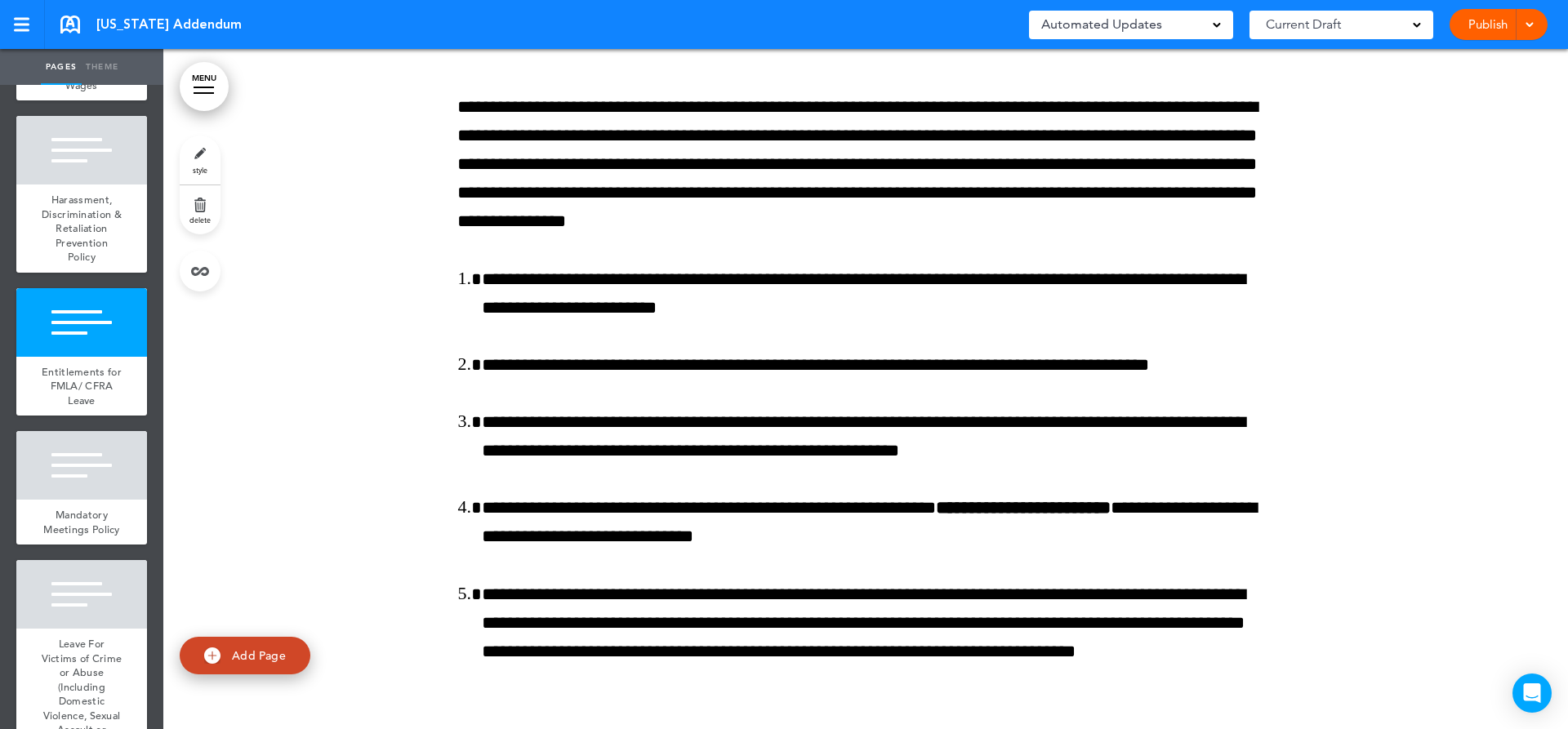
scroll to position [572, 0]
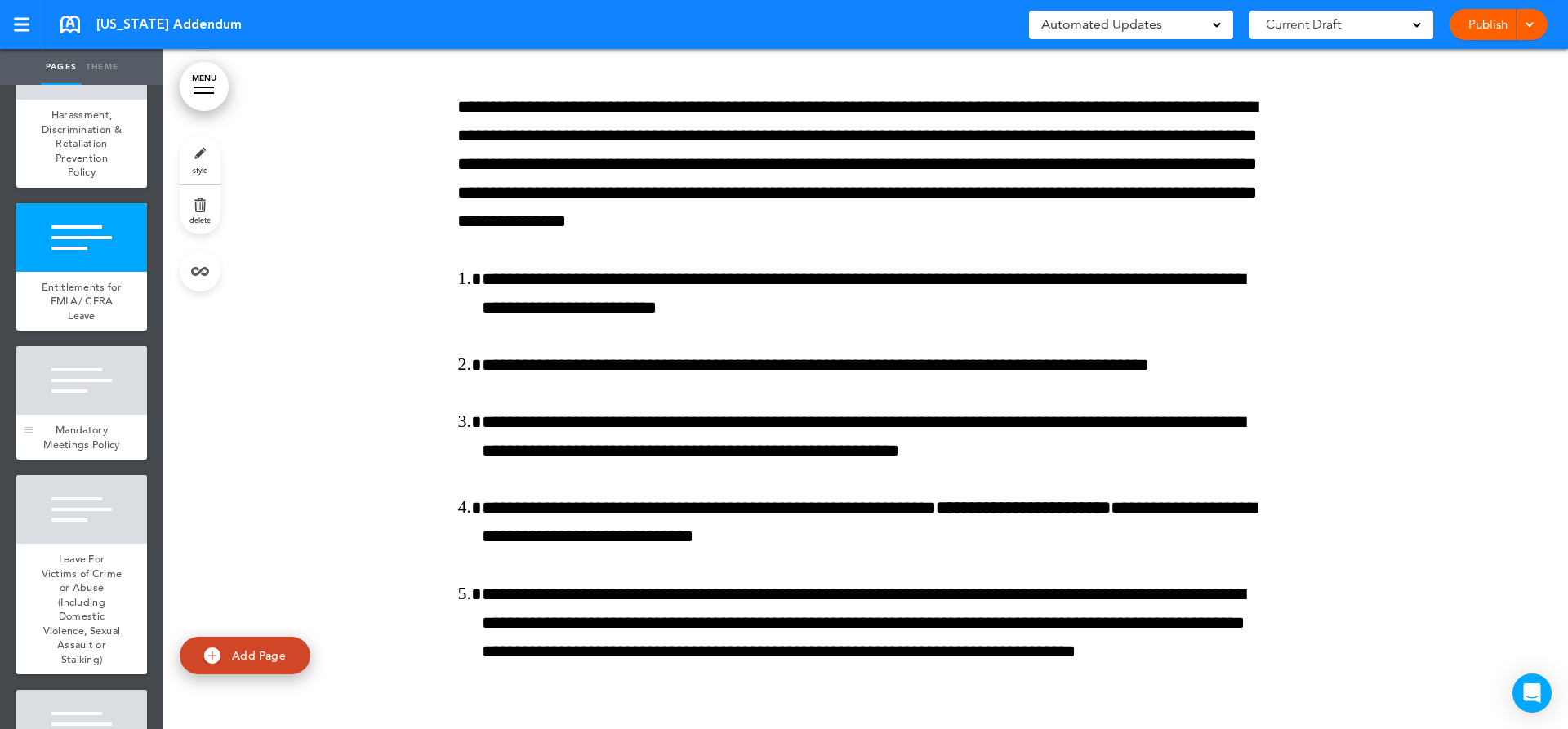
click at [100, 415] on div at bounding box center [81, 380] width 130 height 69
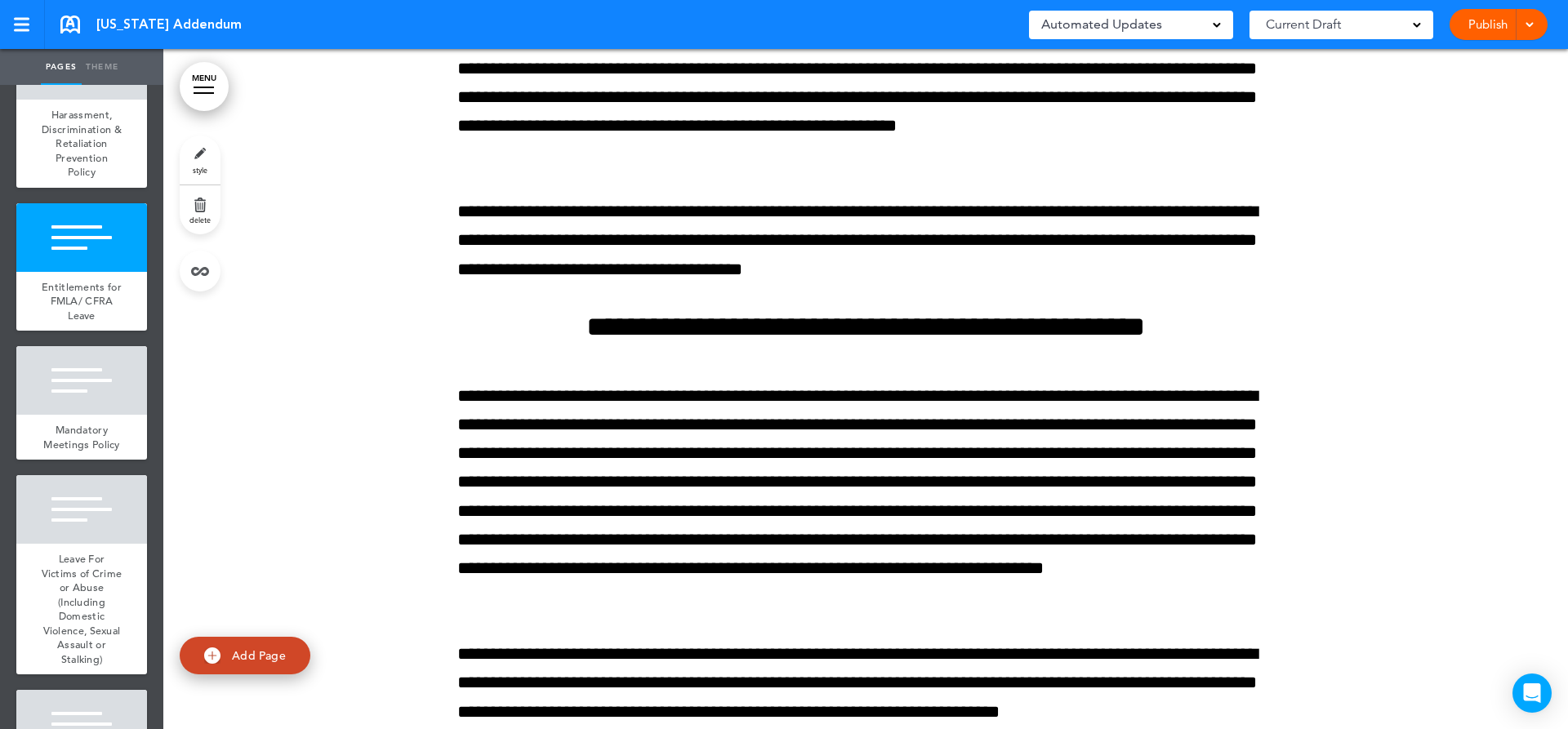
scroll to position [23950, 0]
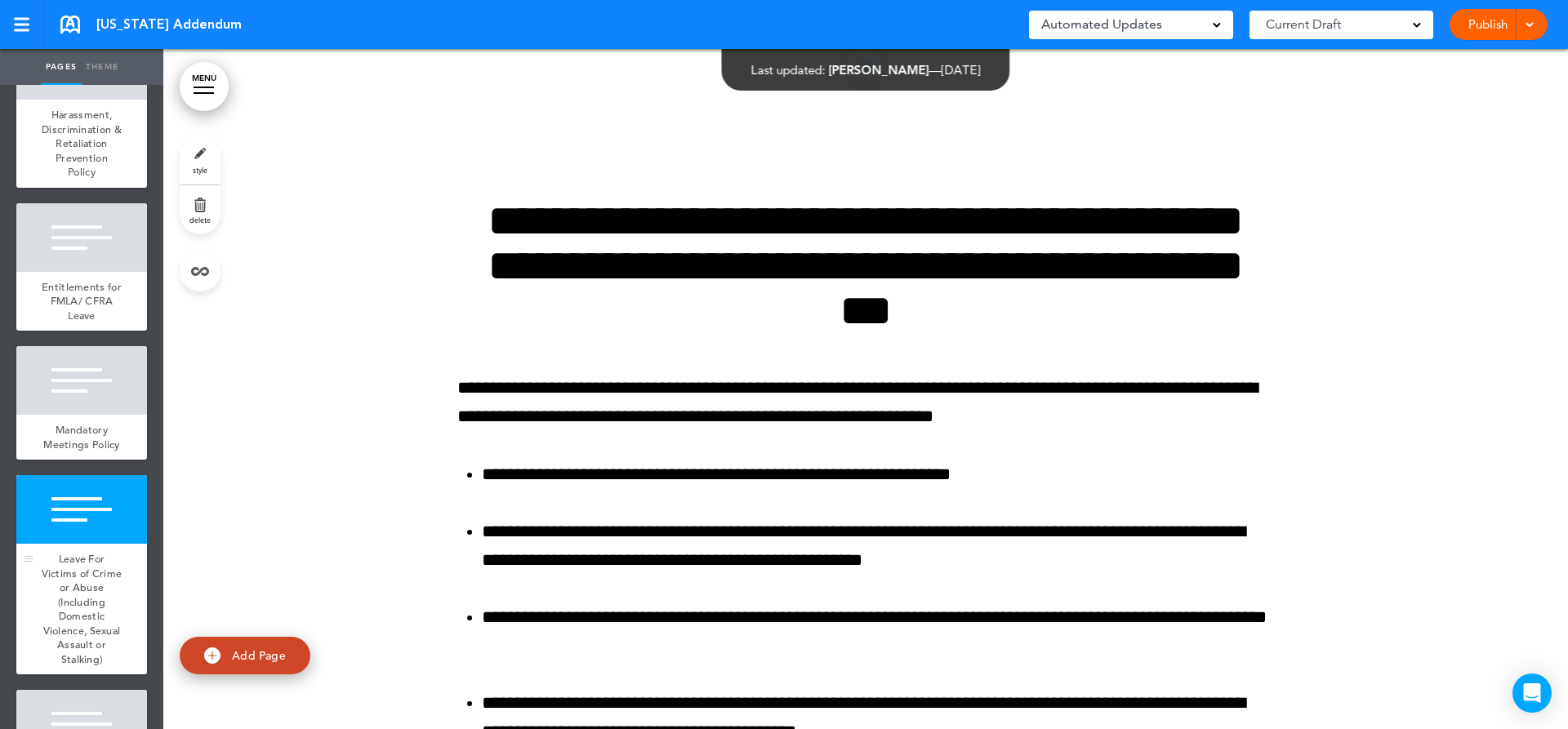
click at [44, 608] on div "Leave For Victims of Crime or Abuse (Including Domestic Violence, Sexual Assaul…" at bounding box center [81, 609] width 130 height 130
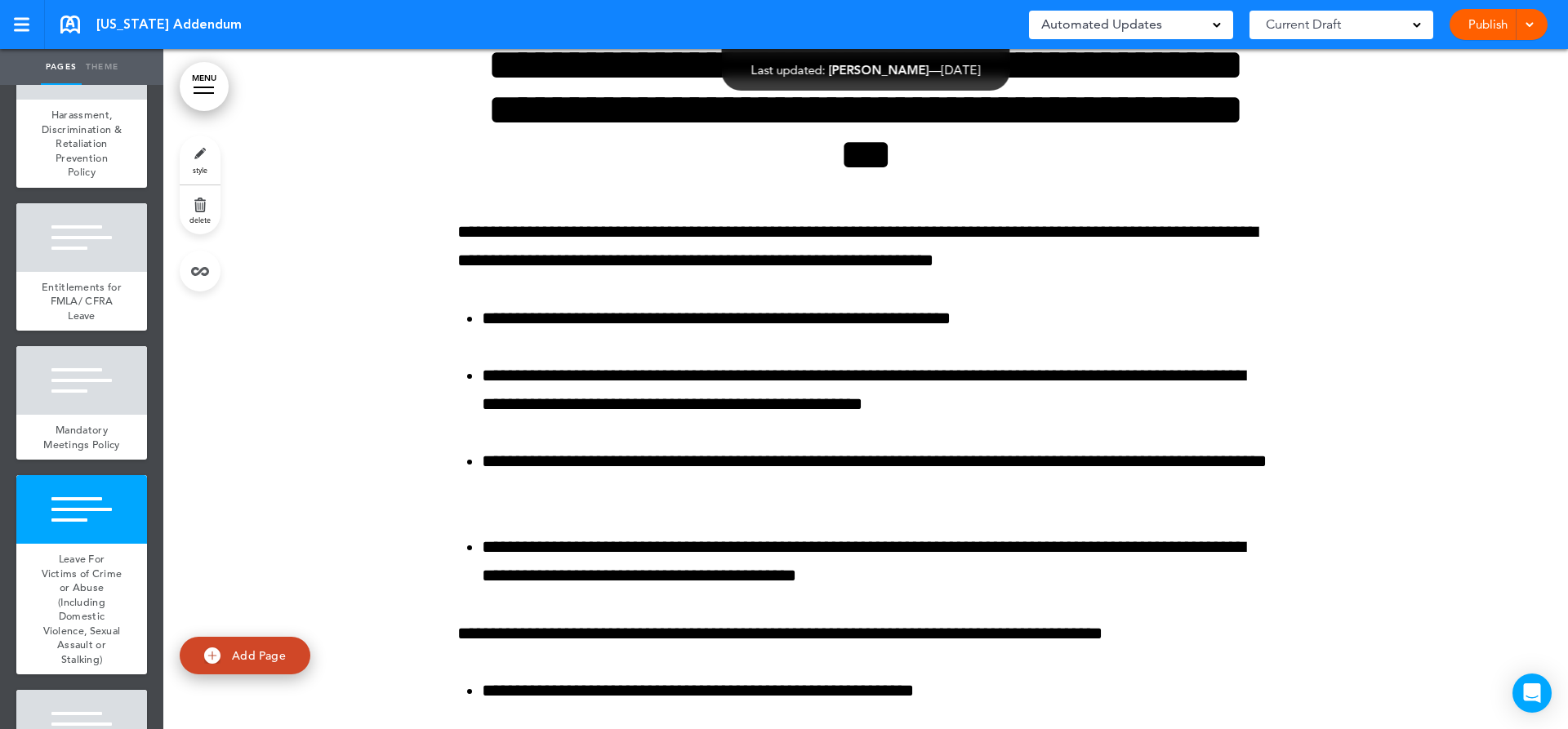
scroll to position [24514, 0]
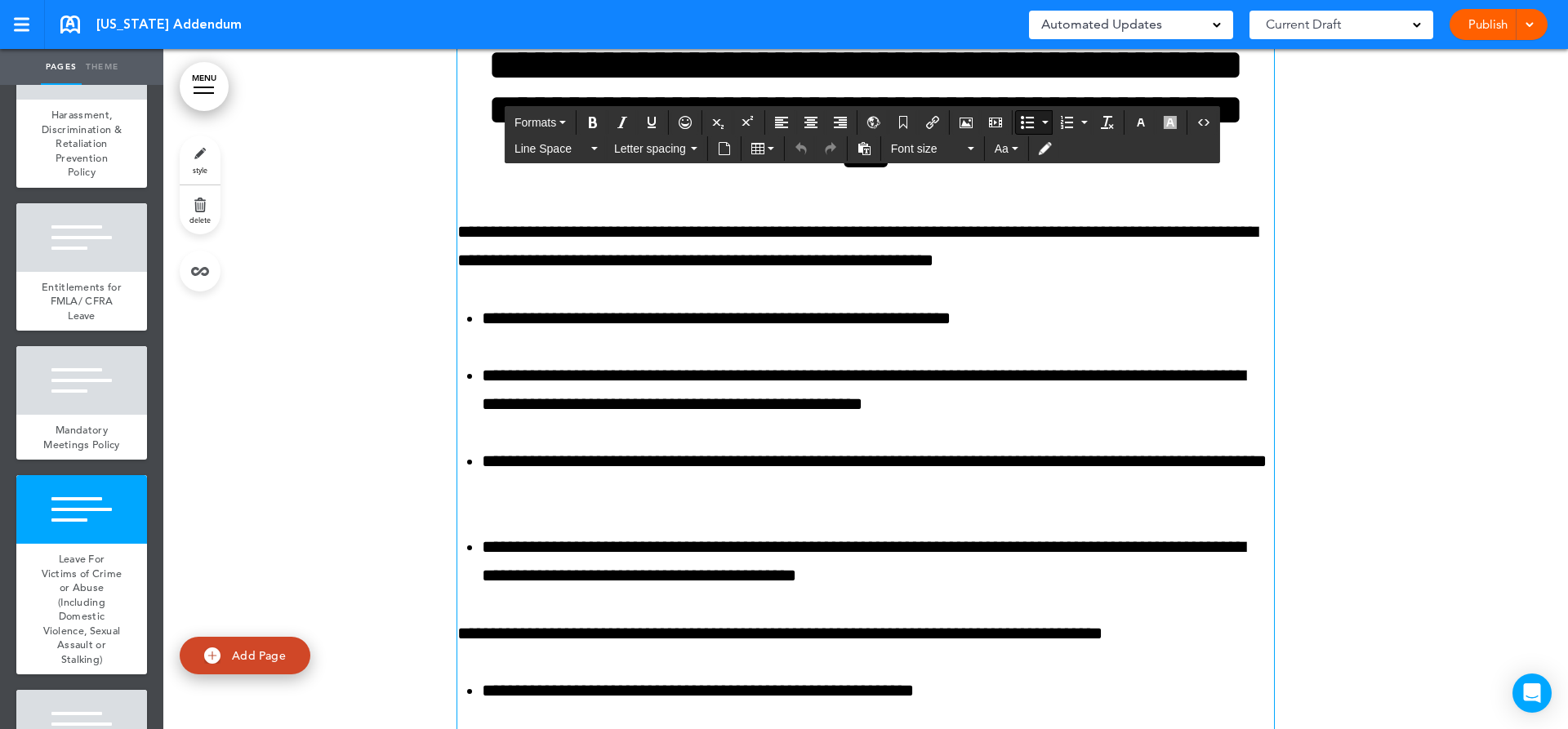
click at [551, 418] on li "**********" at bounding box center [878, 390] width 792 height 57
click at [644, 418] on li "**********" at bounding box center [878, 390] width 792 height 57
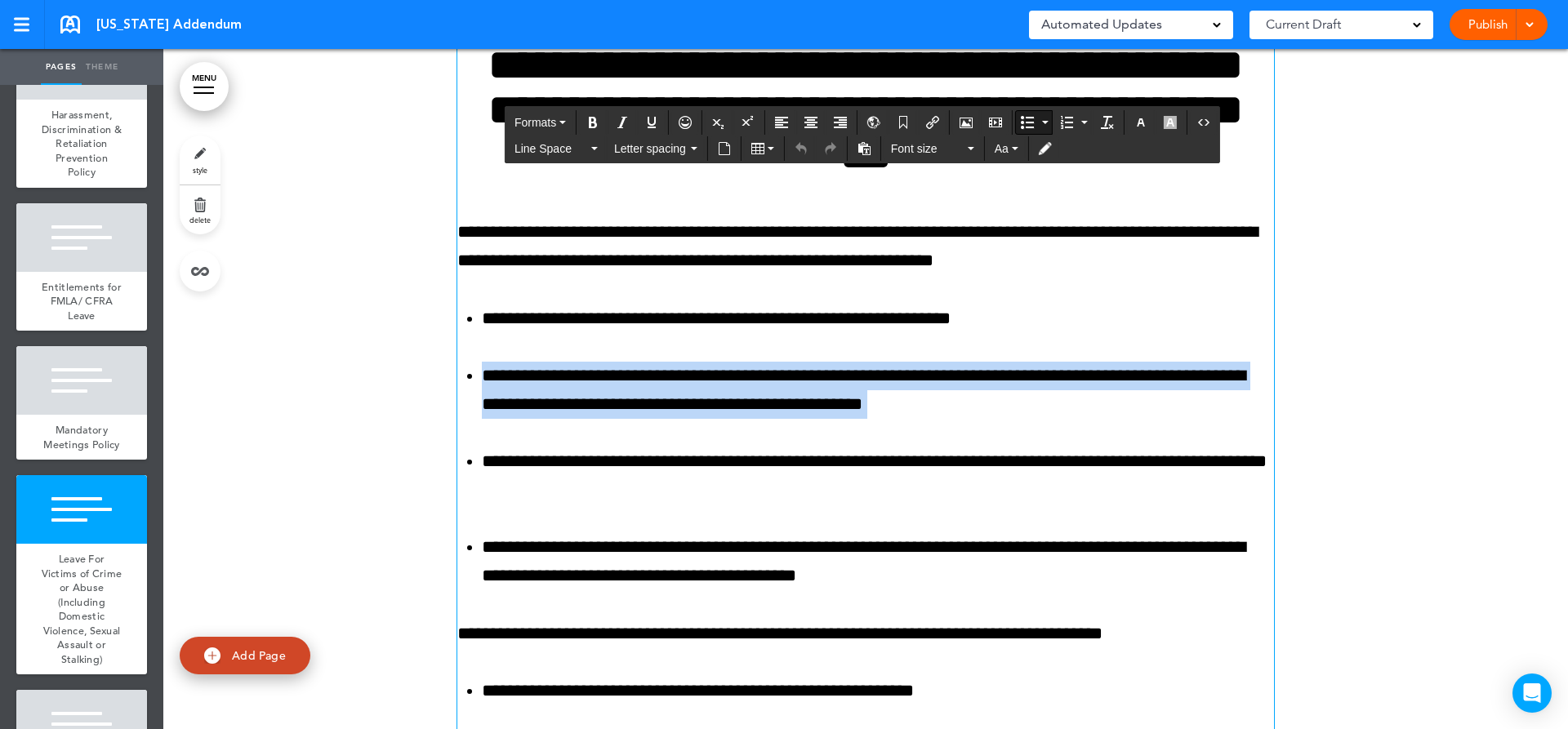
click at [644, 418] on li "**********" at bounding box center [878, 390] width 792 height 57
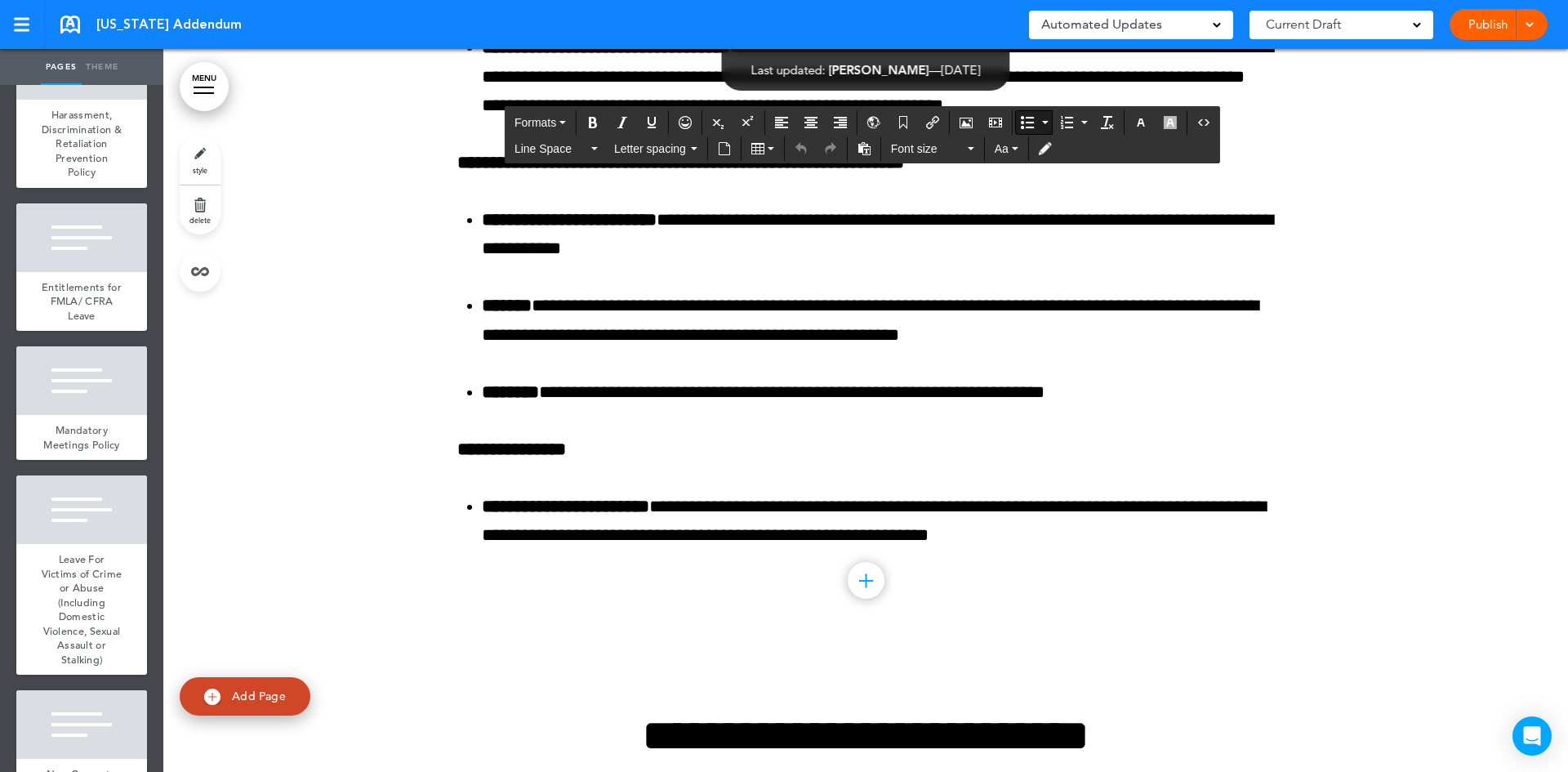
scroll to position [27398, 0]
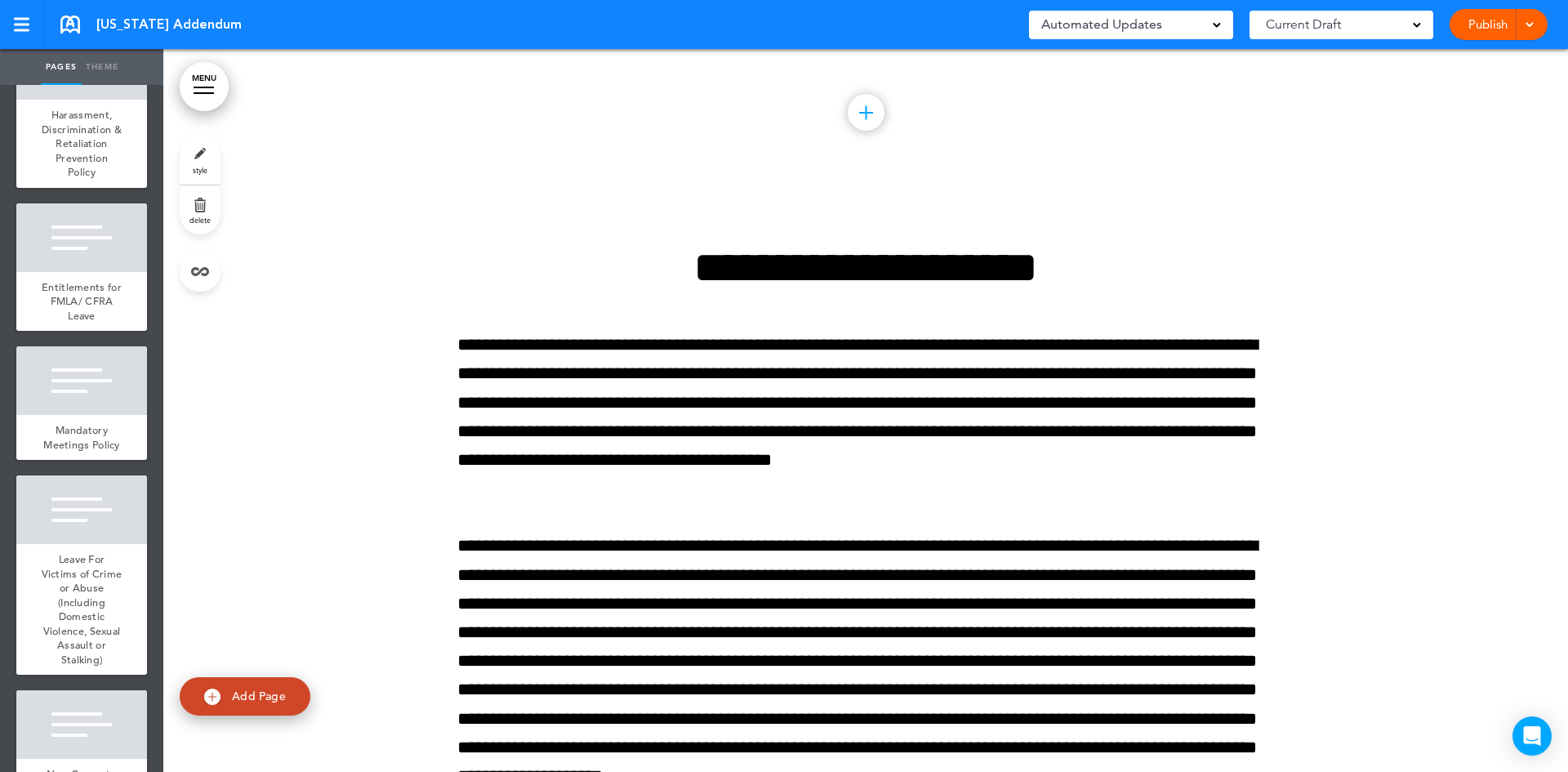
scroll to position [32707, 0]
